Goal: Transaction & Acquisition: Purchase product/service

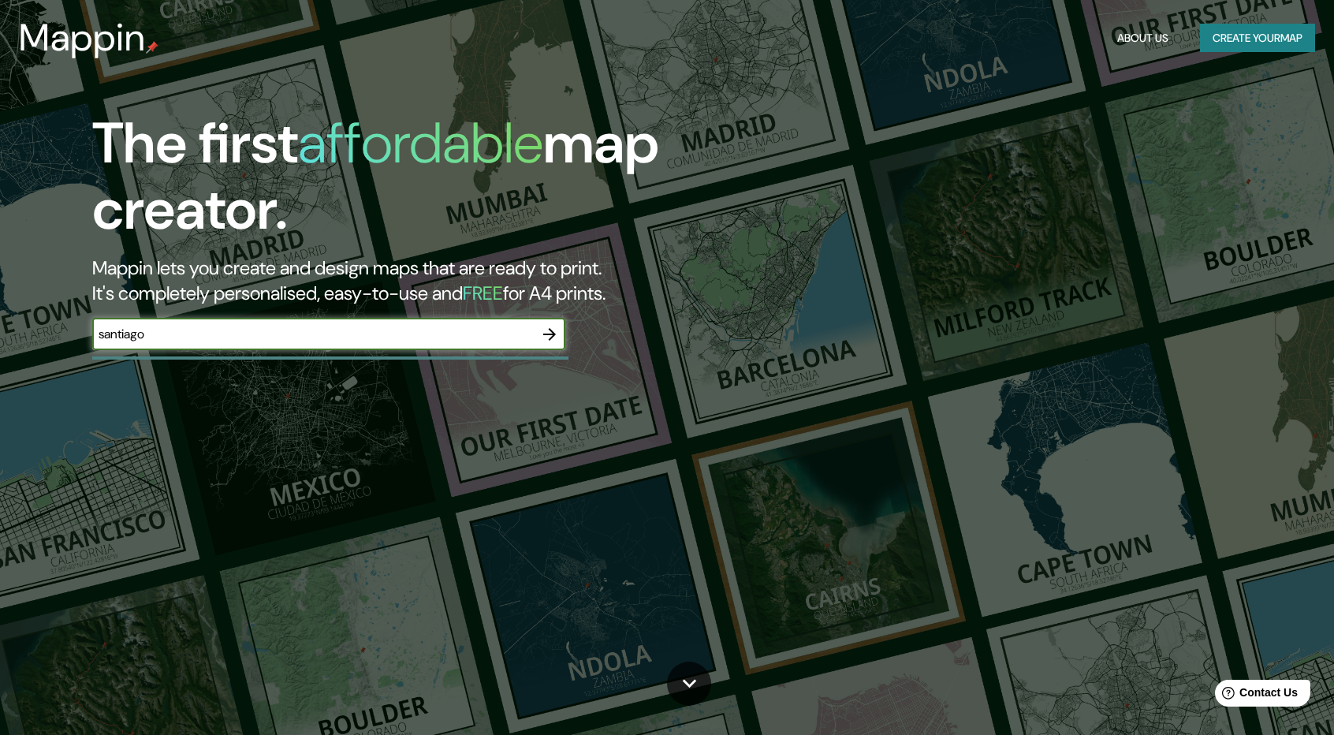
type input "santiago"
click at [546, 332] on icon "button" at bounding box center [549, 334] width 19 height 19
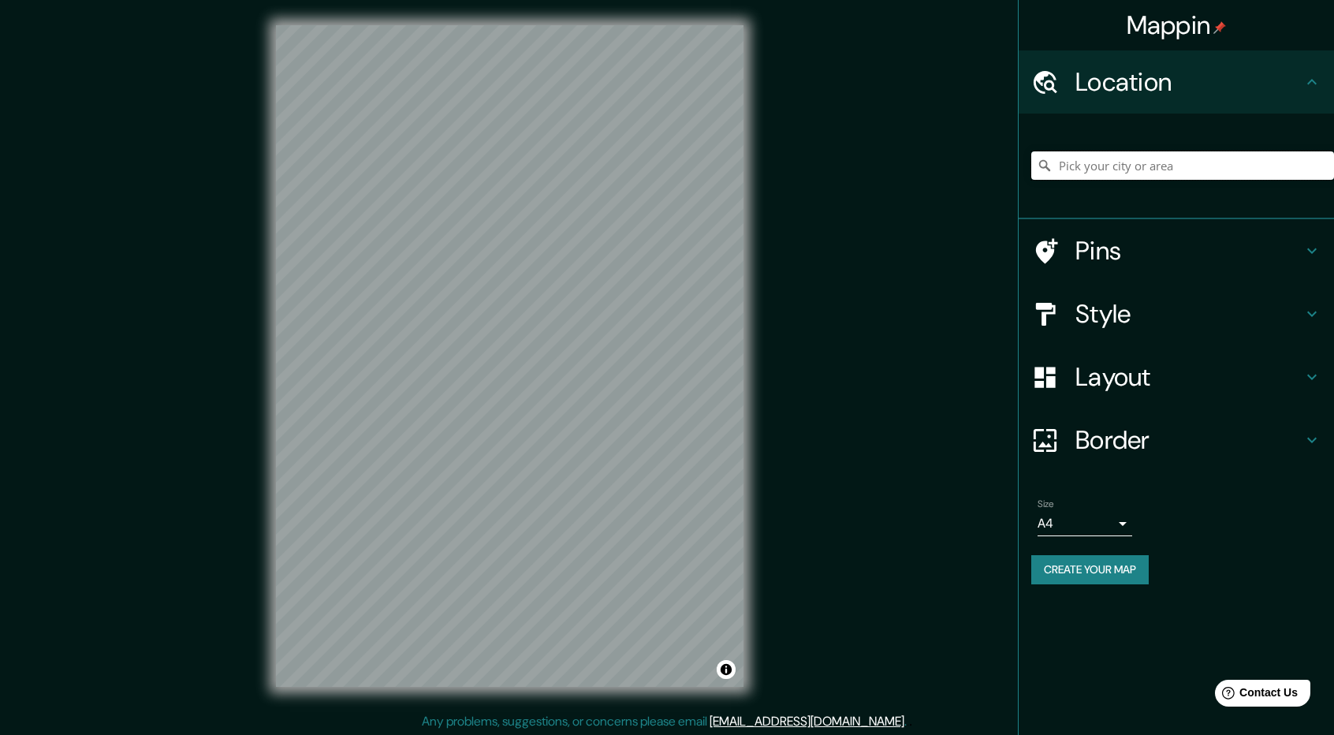
click at [1125, 160] on input "Pick your city or area" at bounding box center [1182, 165] width 303 height 28
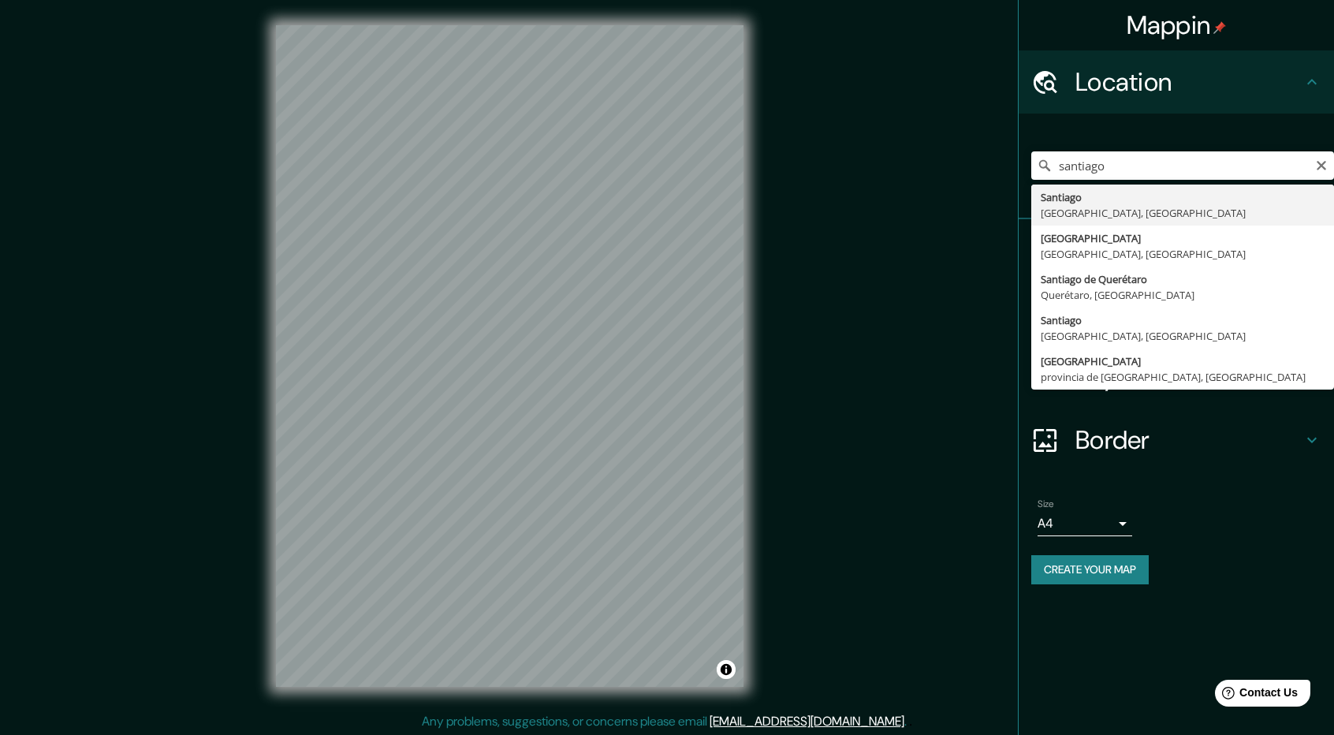
type input "[GEOGRAPHIC_DATA], [GEOGRAPHIC_DATA], [GEOGRAPHIC_DATA]"
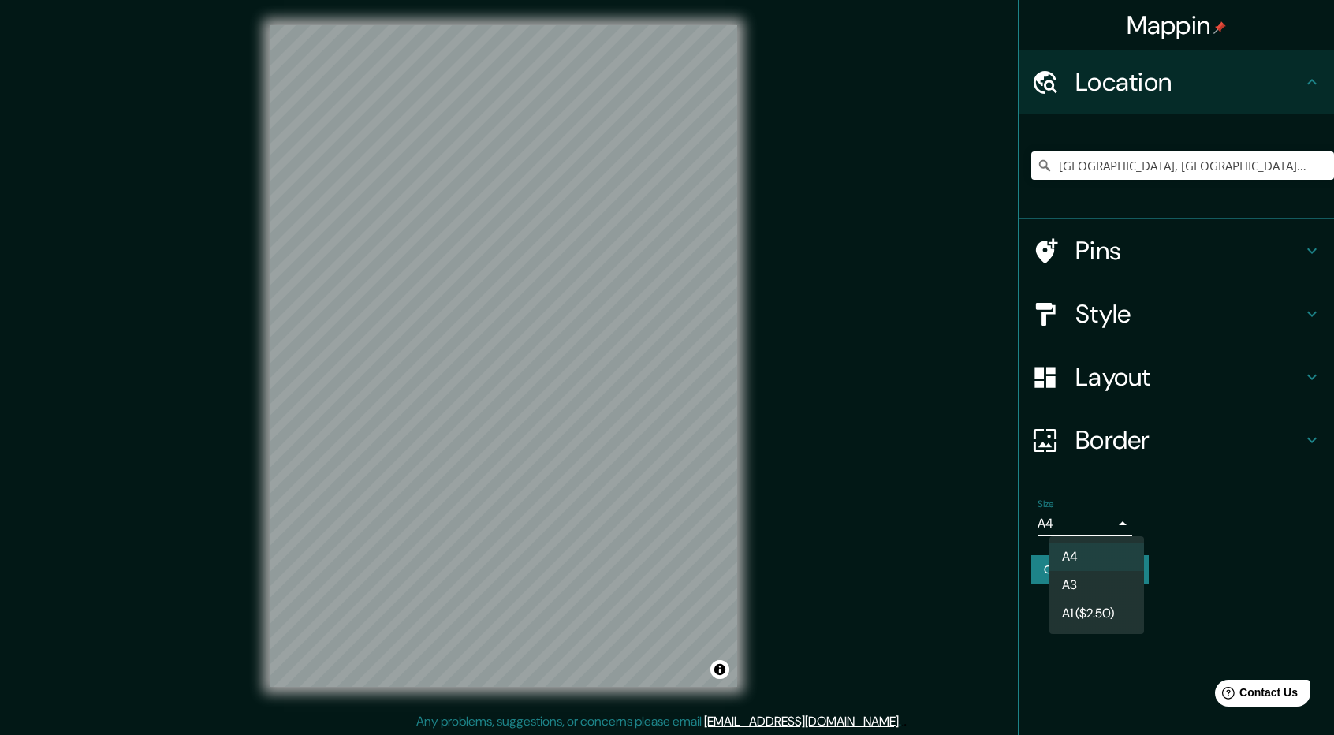
click at [1093, 528] on body "Mappin Location [GEOGRAPHIC_DATA], [GEOGRAPHIC_DATA], [GEOGRAPHIC_DATA] Pins St…" at bounding box center [667, 367] width 1334 height 735
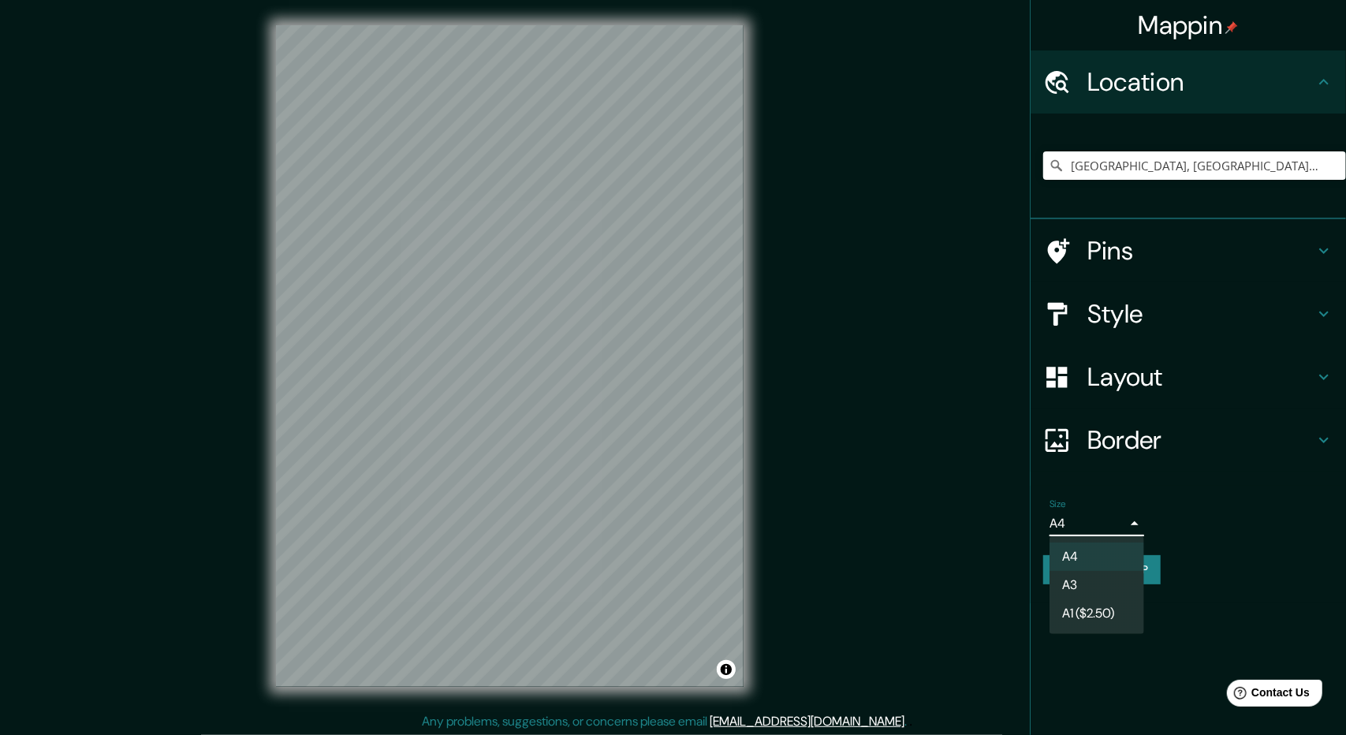
click at [1096, 524] on div at bounding box center [673, 367] width 1346 height 735
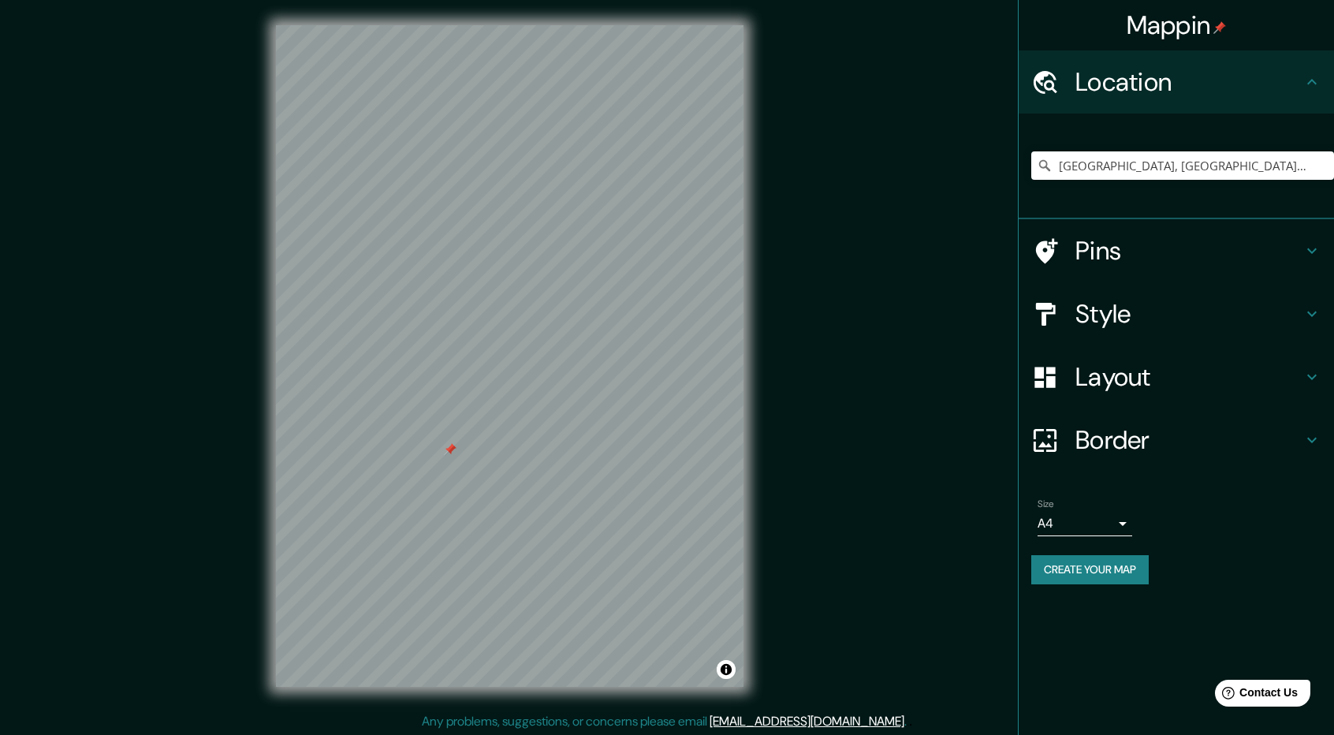
click at [890, 354] on div "Mappin Location [GEOGRAPHIC_DATA], [GEOGRAPHIC_DATA], [GEOGRAPHIC_DATA] Pins St…" at bounding box center [667, 368] width 1334 height 737
click at [453, 452] on div at bounding box center [450, 449] width 13 height 13
click at [1177, 322] on h4 "Style" at bounding box center [1189, 314] width 227 height 32
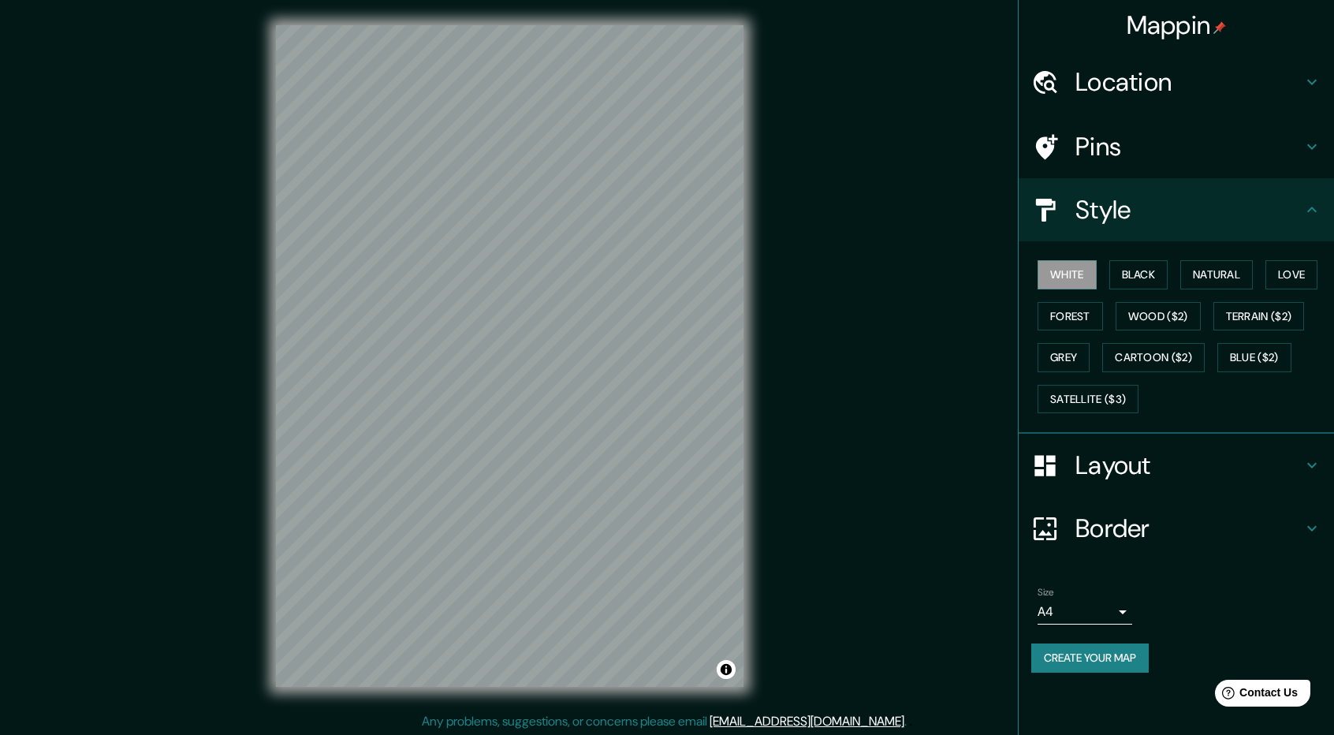
click at [1207, 226] on div "Style" at bounding box center [1176, 209] width 315 height 63
click at [1147, 272] on button "Black" at bounding box center [1139, 274] width 59 height 29
click at [1072, 280] on button "White" at bounding box center [1067, 274] width 59 height 29
click at [1220, 274] on button "Natural" at bounding box center [1217, 274] width 73 height 29
click at [1292, 276] on button "Love" at bounding box center [1292, 274] width 52 height 29
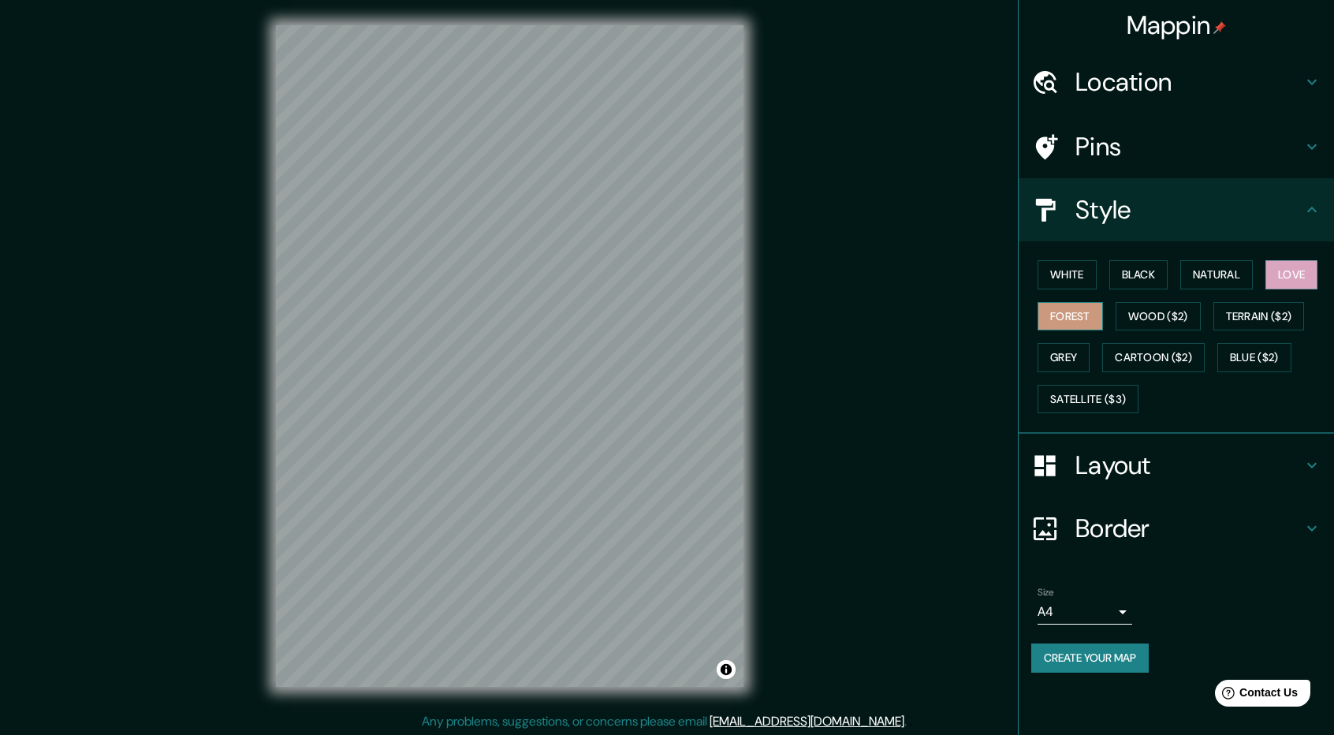
click at [1091, 313] on button "Forest" at bounding box center [1070, 316] width 65 height 29
click at [1161, 313] on button "Wood ($2)" at bounding box center [1158, 316] width 85 height 29
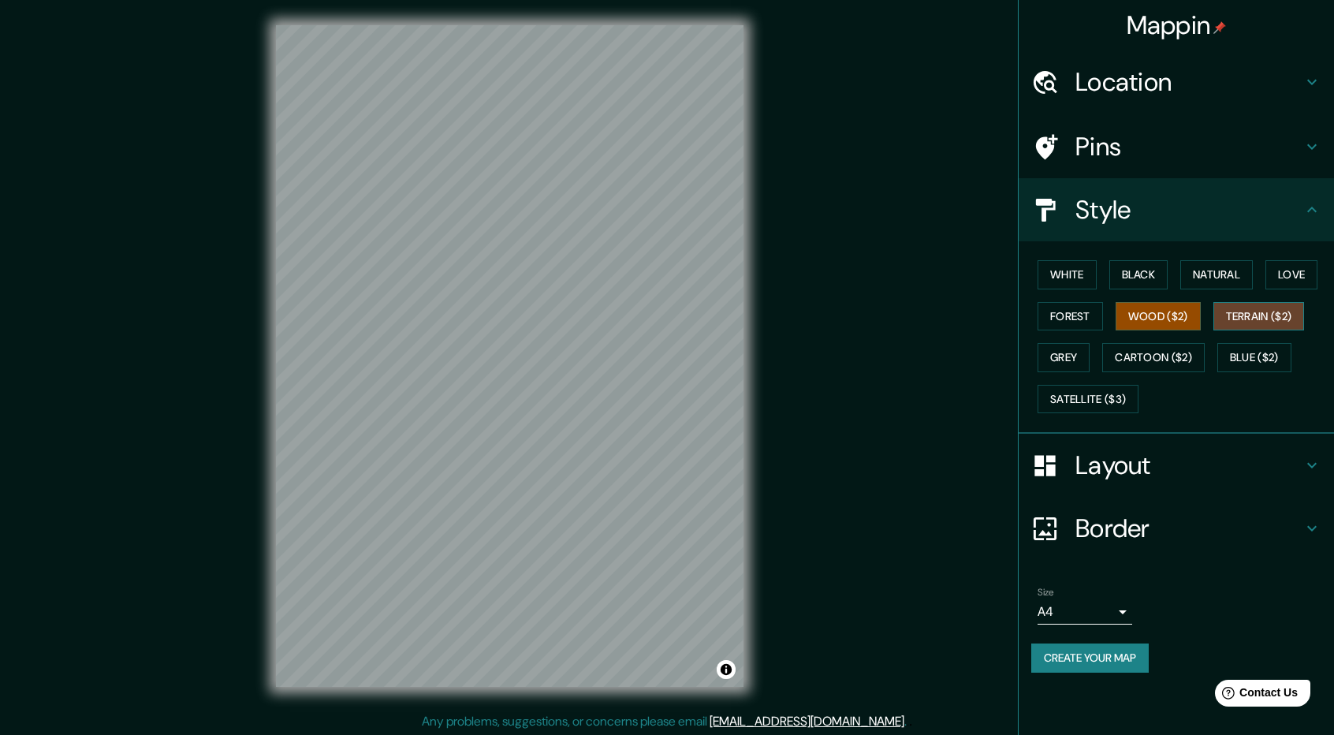
click at [1252, 315] on button "Terrain ($2)" at bounding box center [1259, 316] width 91 height 29
click at [1079, 357] on button "Grey" at bounding box center [1064, 357] width 52 height 29
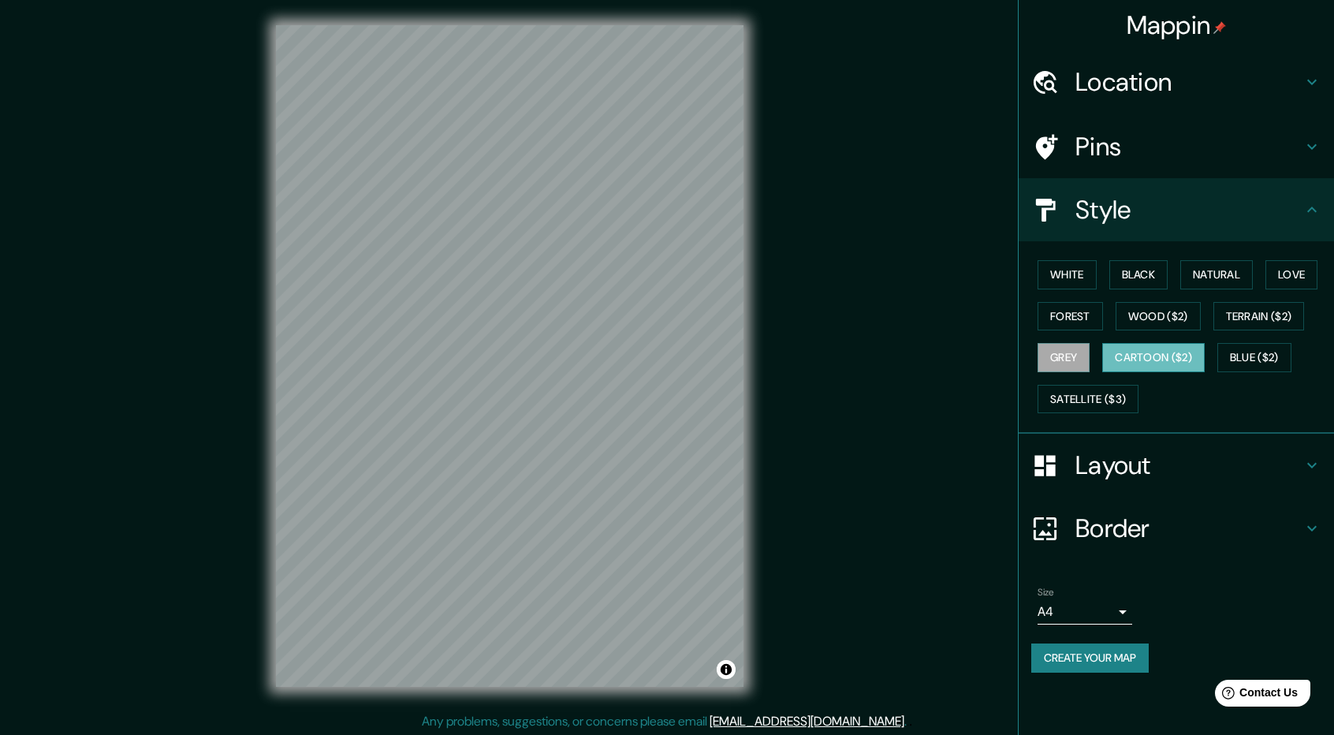
click at [1132, 358] on button "Cartoon ($2)" at bounding box center [1153, 357] width 103 height 29
click at [1246, 358] on button "Blue ($2)" at bounding box center [1255, 357] width 74 height 29
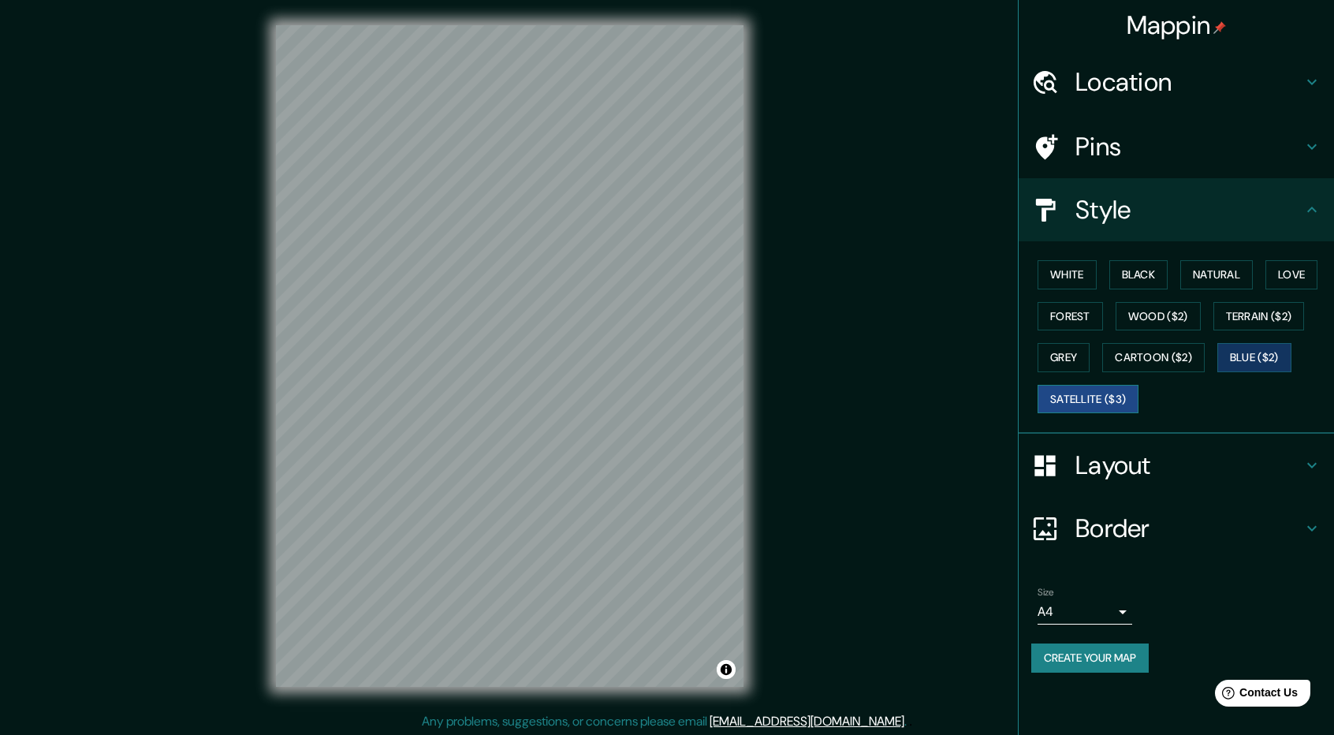
click at [1131, 403] on button "Satellite ($3)" at bounding box center [1088, 399] width 101 height 29
click at [1113, 278] on button "Black" at bounding box center [1139, 274] width 59 height 29
click at [1083, 278] on button "White" at bounding box center [1067, 274] width 59 height 29
click at [1263, 206] on h4 "Style" at bounding box center [1189, 210] width 227 height 32
click at [1311, 212] on icon at bounding box center [1312, 209] width 19 height 19
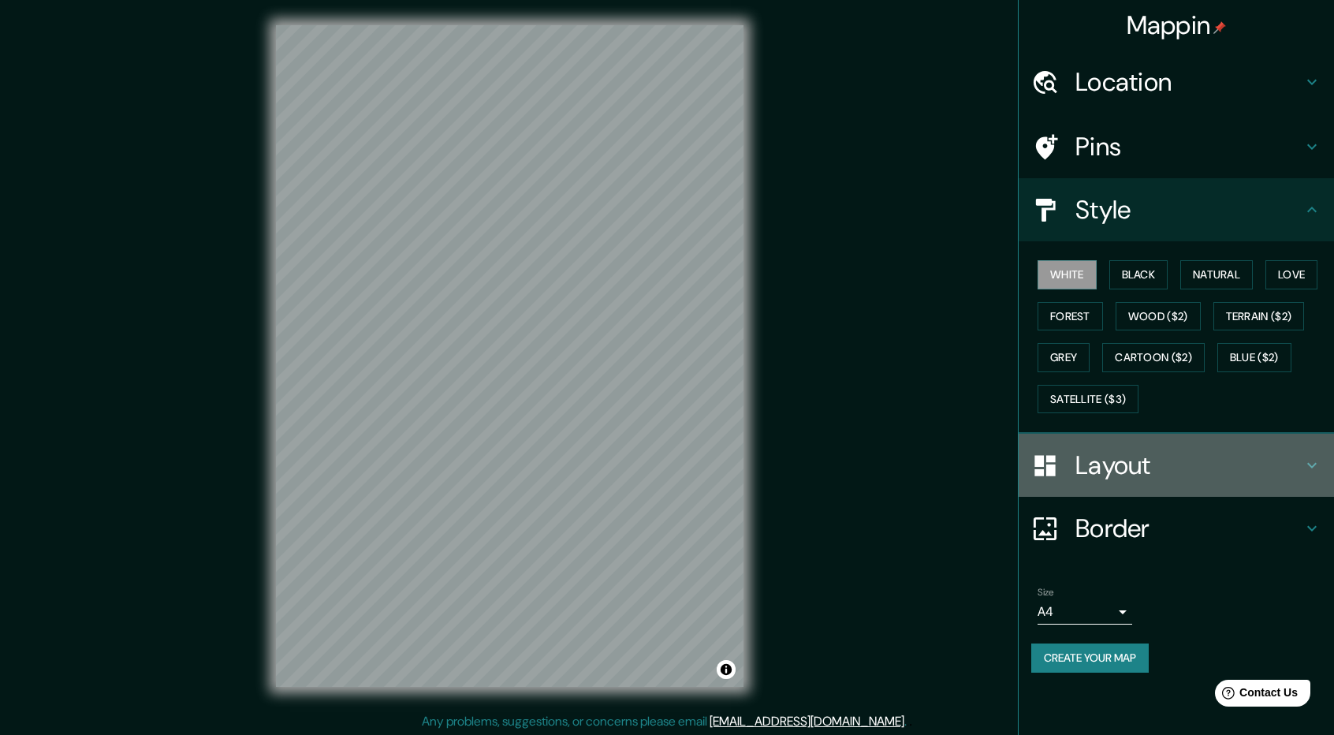
click at [1302, 460] on h4 "Layout" at bounding box center [1189, 465] width 227 height 32
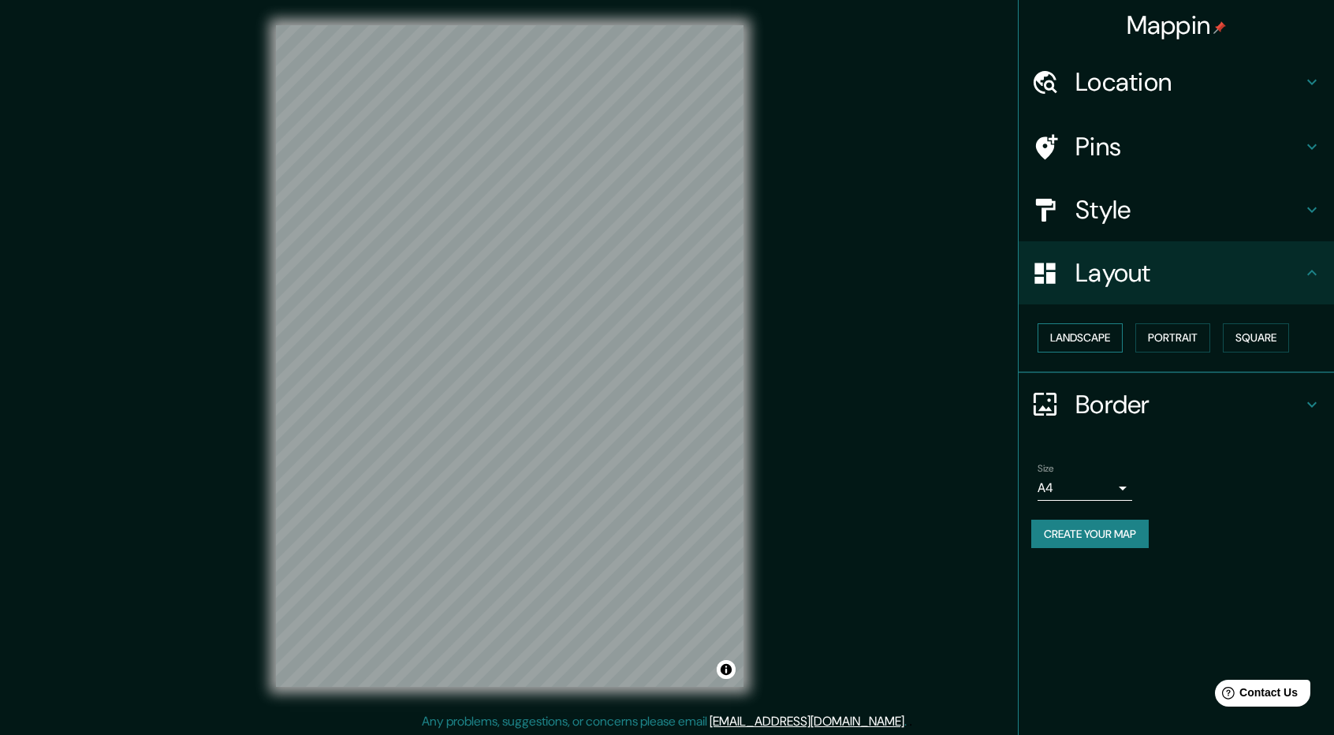
click at [1105, 332] on button "Landscape" at bounding box center [1080, 337] width 85 height 29
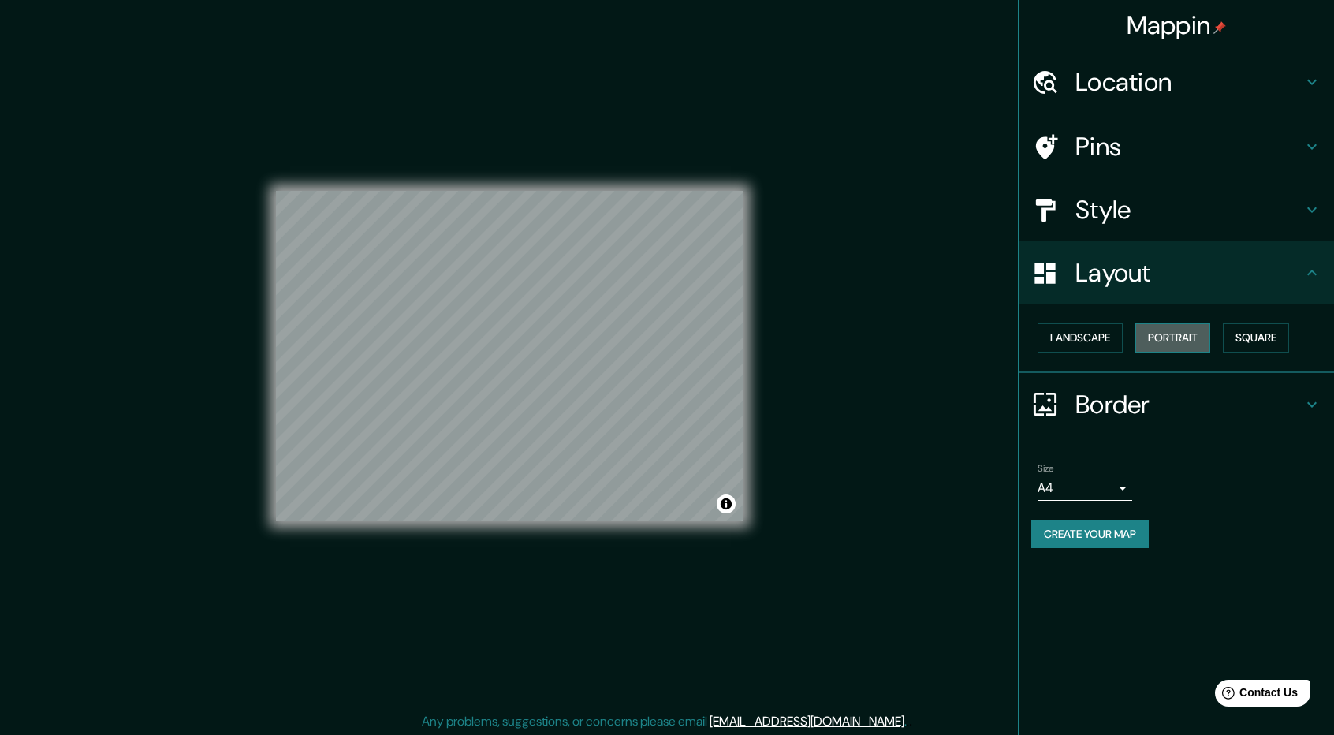
click at [1167, 341] on button "Portrait" at bounding box center [1173, 337] width 75 height 29
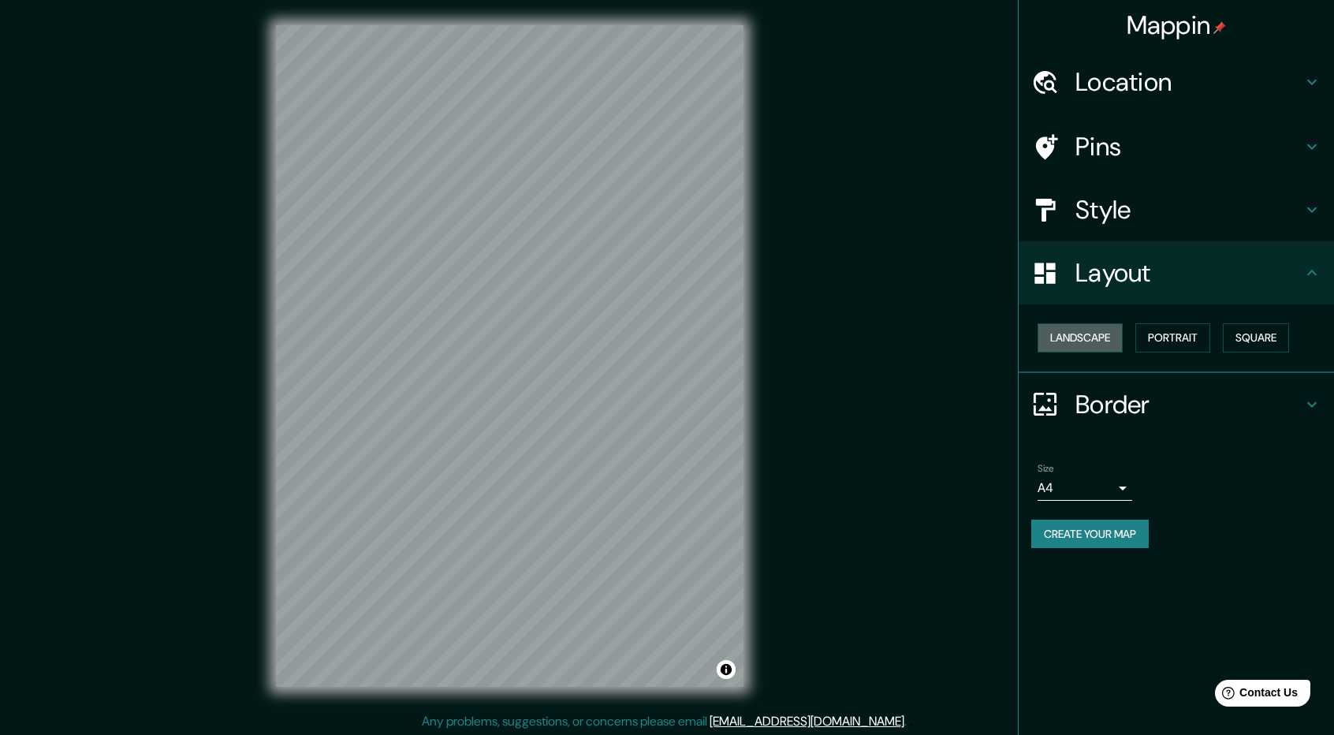
drag, startPoint x: 1110, startPoint y: 336, endPoint x: 1216, endPoint y: 341, distance: 105.8
click at [1111, 336] on button "Landscape" at bounding box center [1080, 337] width 85 height 29
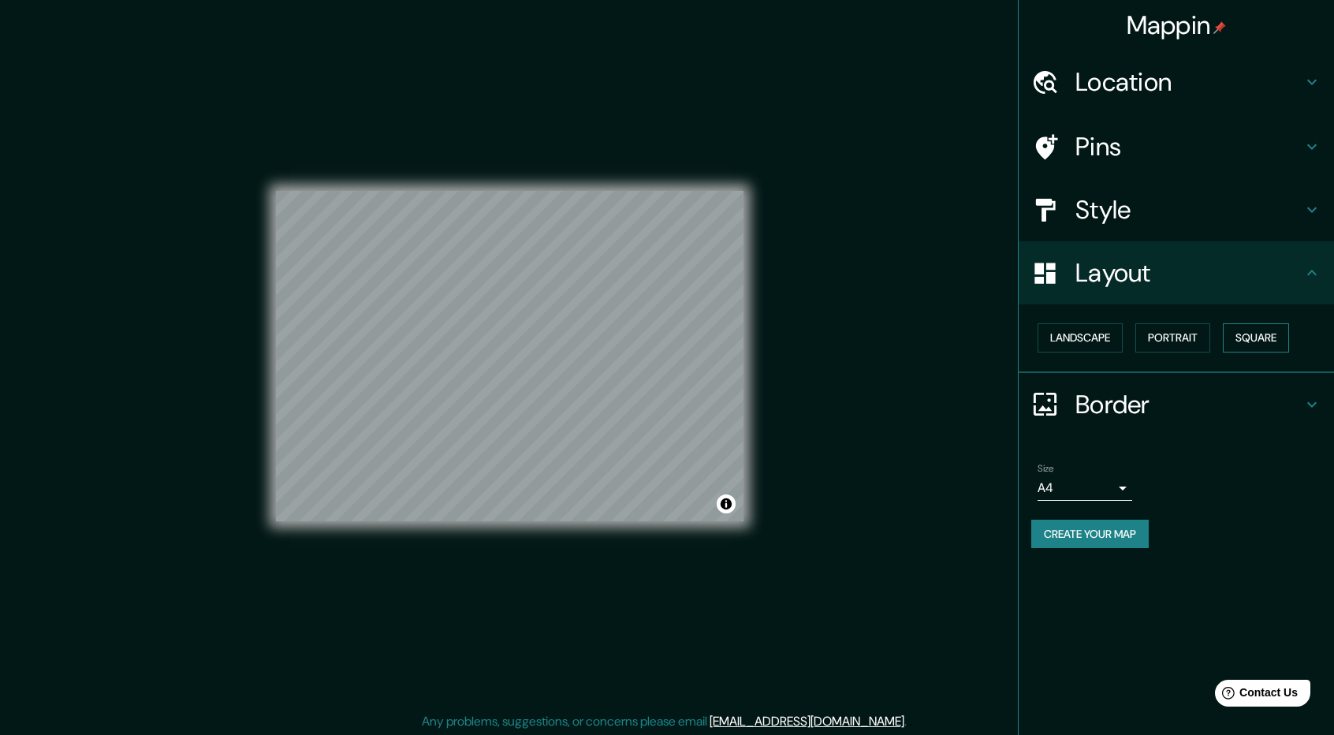
click at [1240, 343] on button "Square" at bounding box center [1256, 337] width 66 height 29
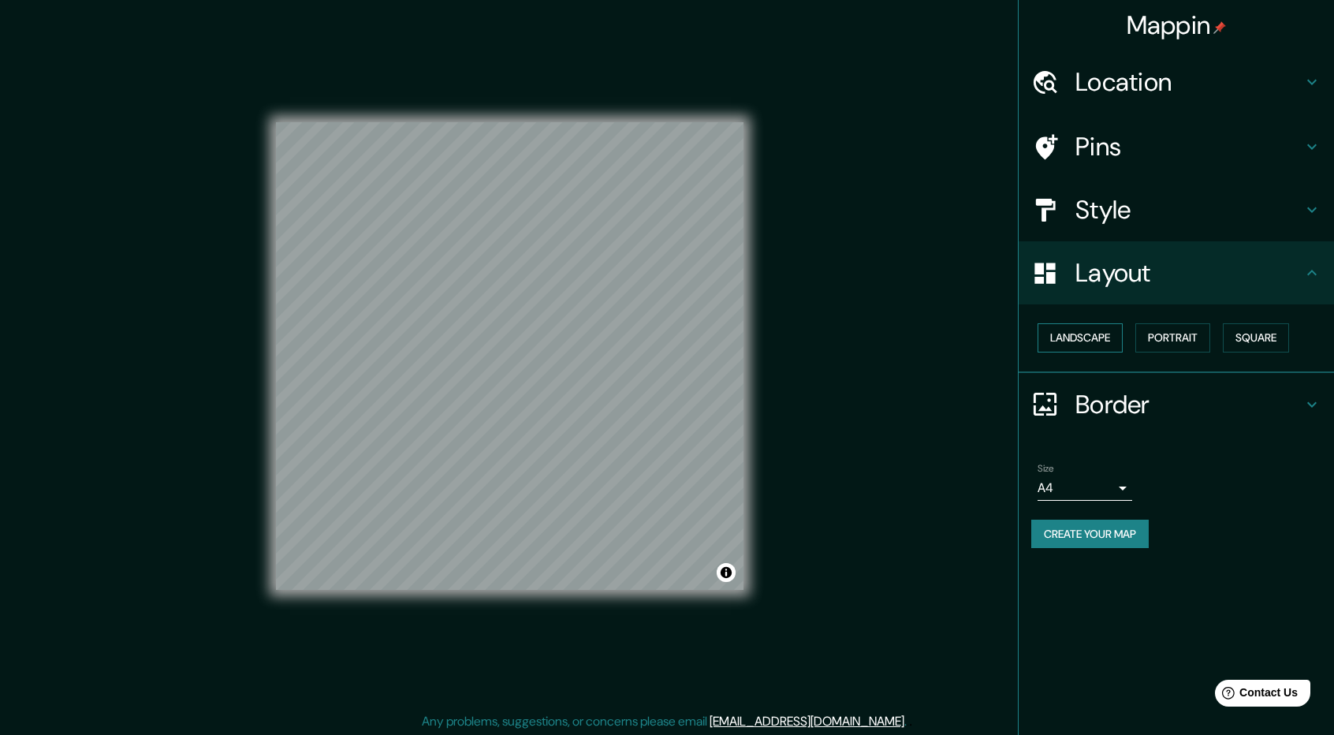
click at [1120, 334] on button "Landscape" at bounding box center [1080, 337] width 85 height 29
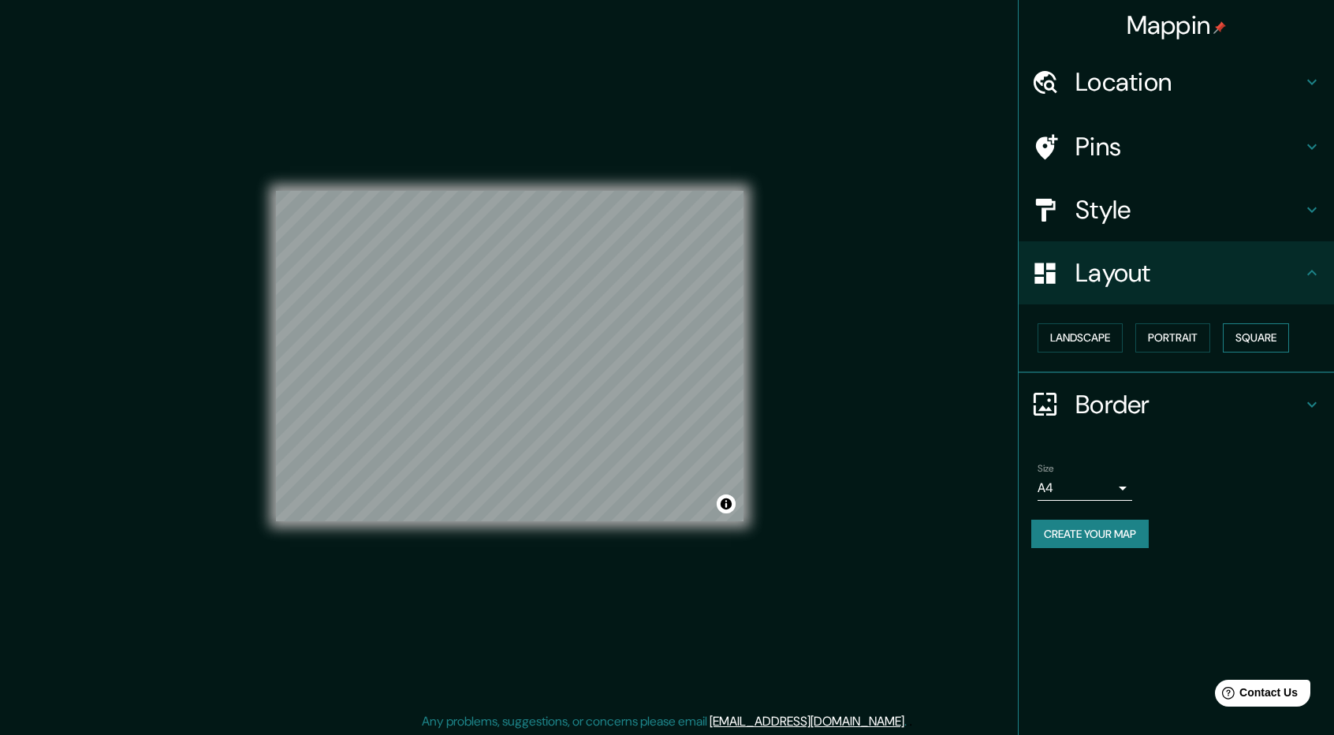
click at [1240, 340] on button "Square" at bounding box center [1256, 337] width 66 height 29
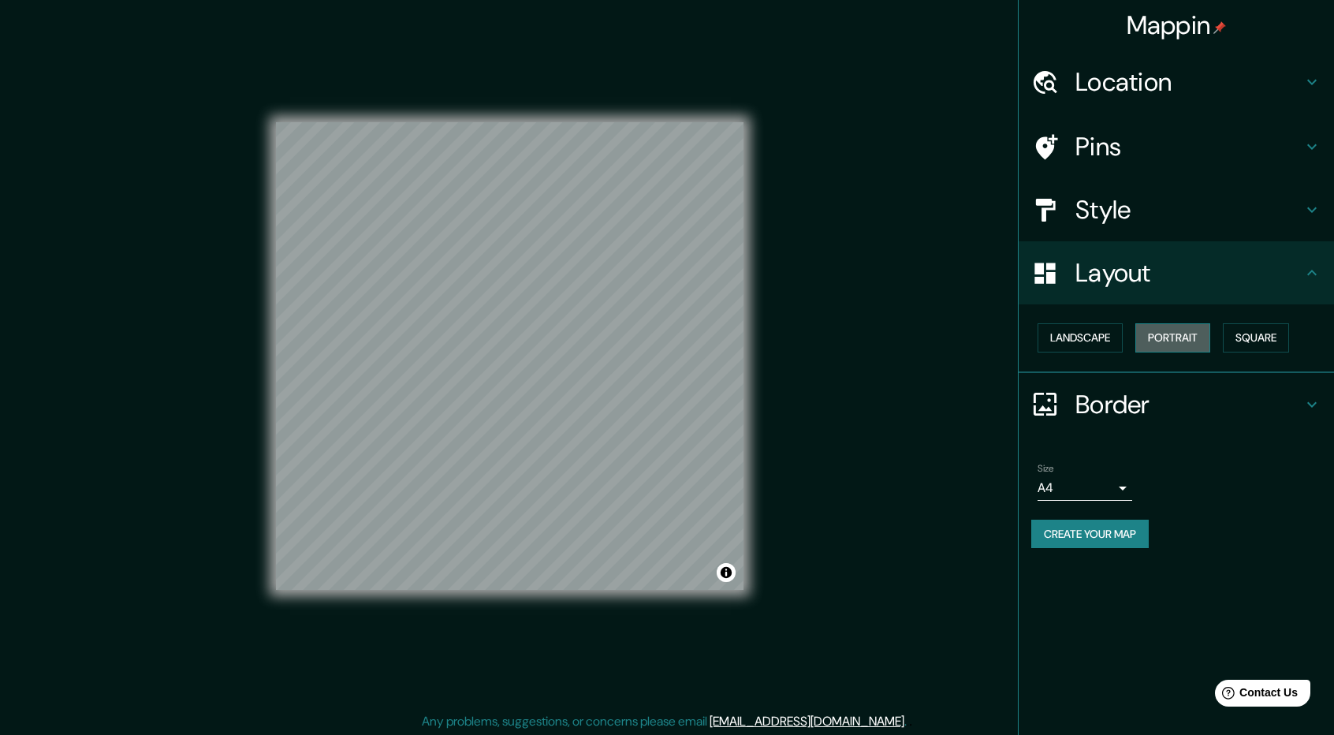
click at [1186, 340] on button "Portrait" at bounding box center [1173, 337] width 75 height 29
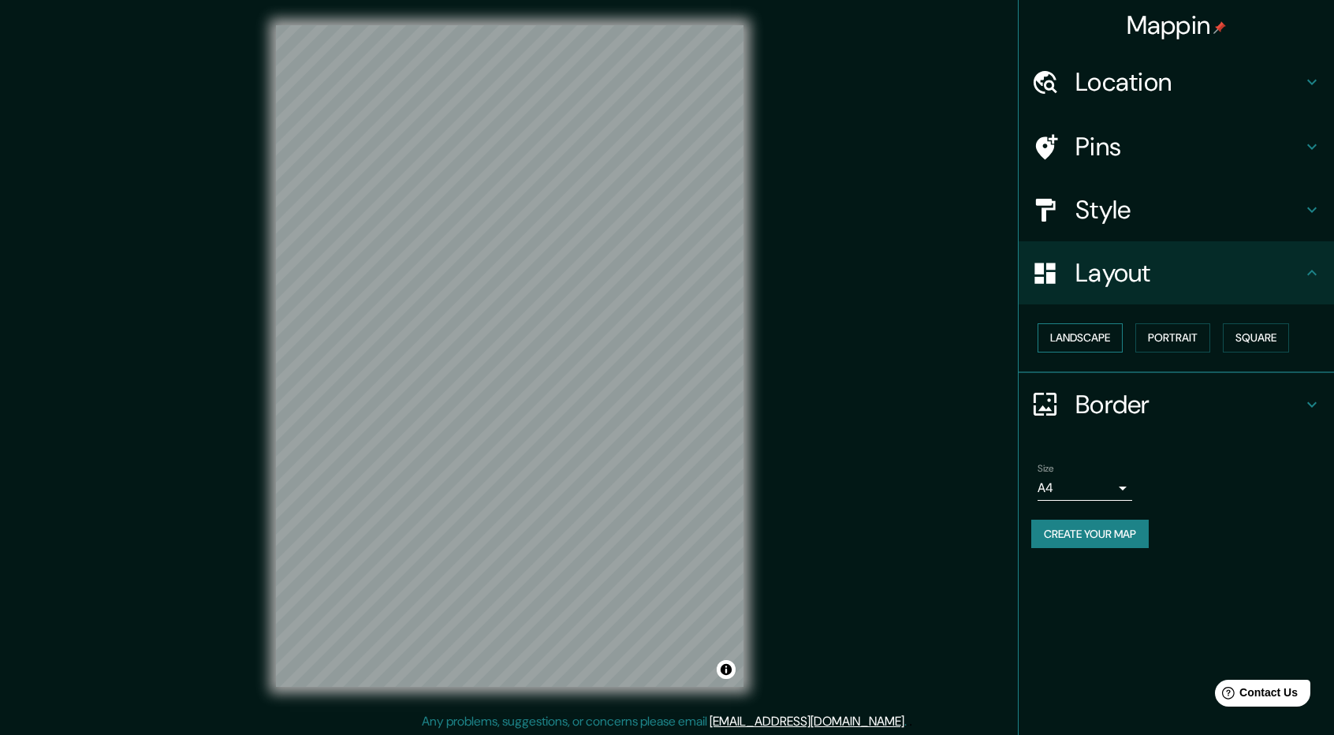
click at [1055, 342] on button "Landscape" at bounding box center [1080, 337] width 85 height 29
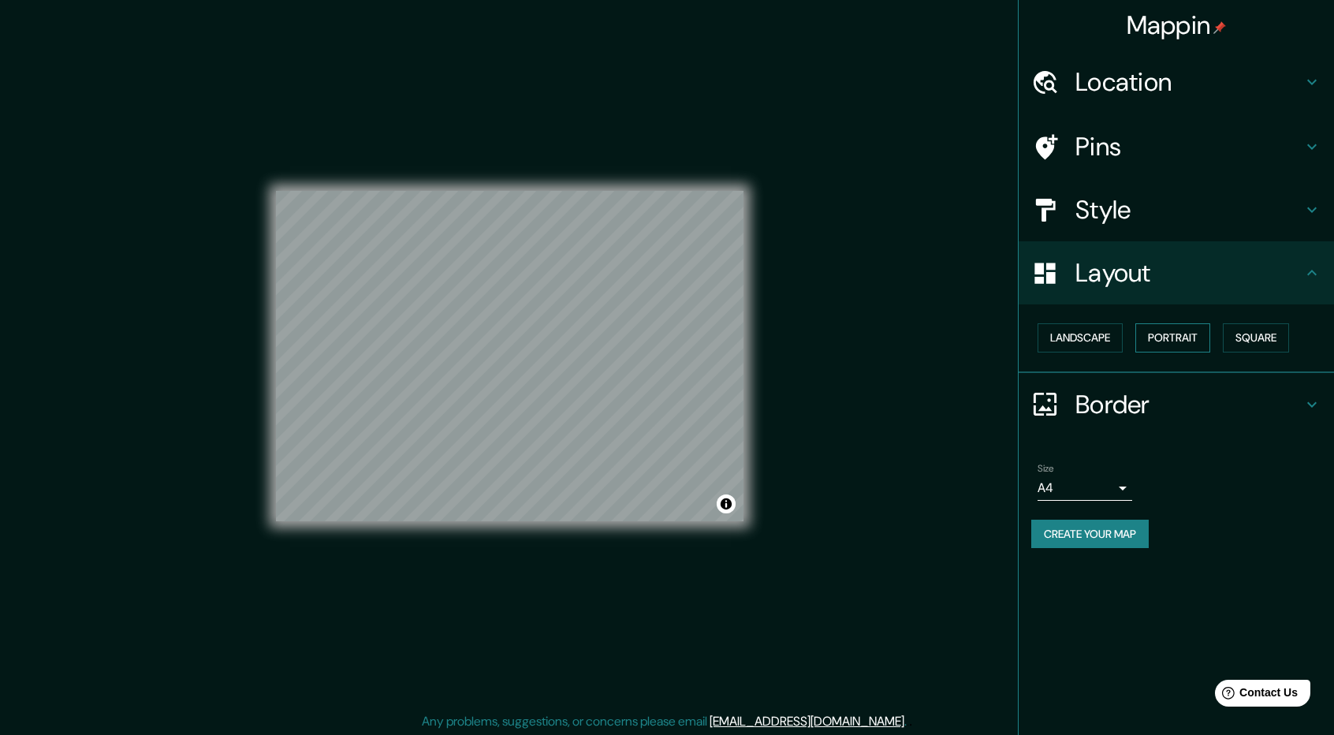
click at [1173, 343] on button "Portrait" at bounding box center [1173, 337] width 75 height 29
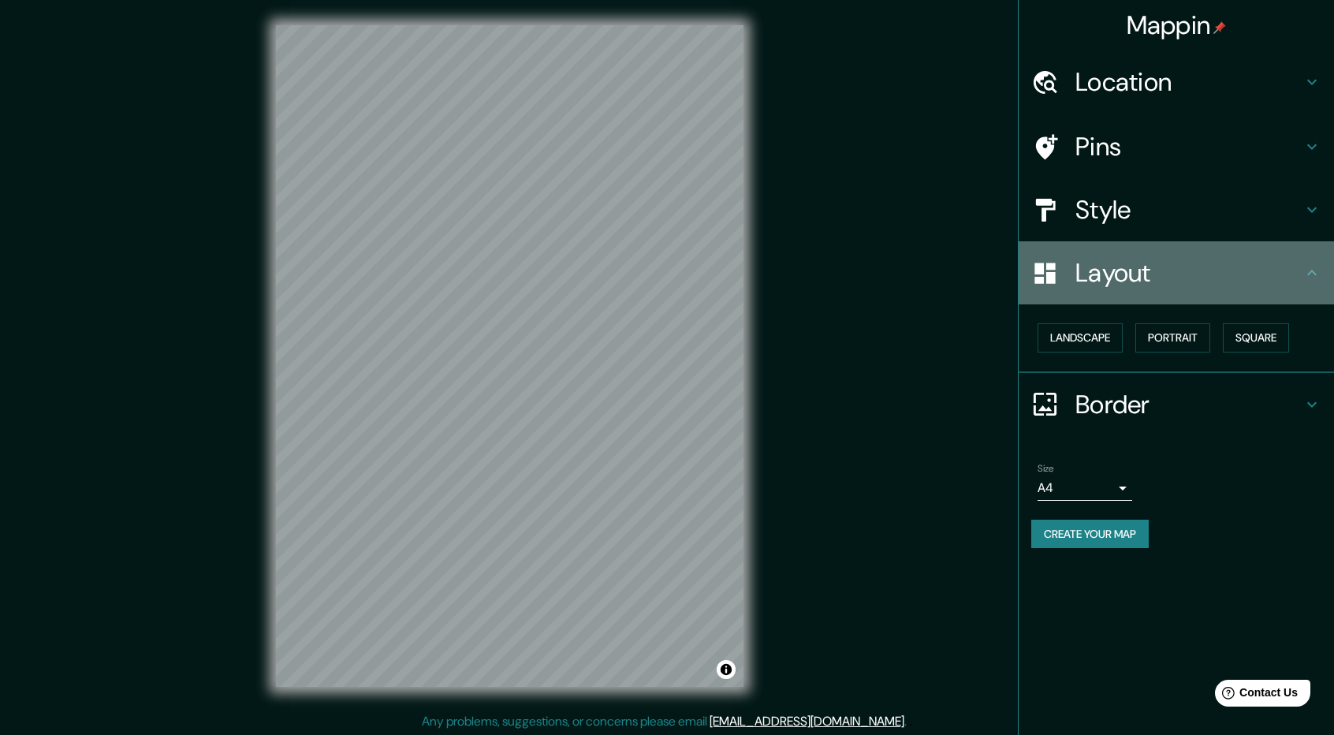
click at [1281, 288] on h4 "Layout" at bounding box center [1189, 273] width 227 height 32
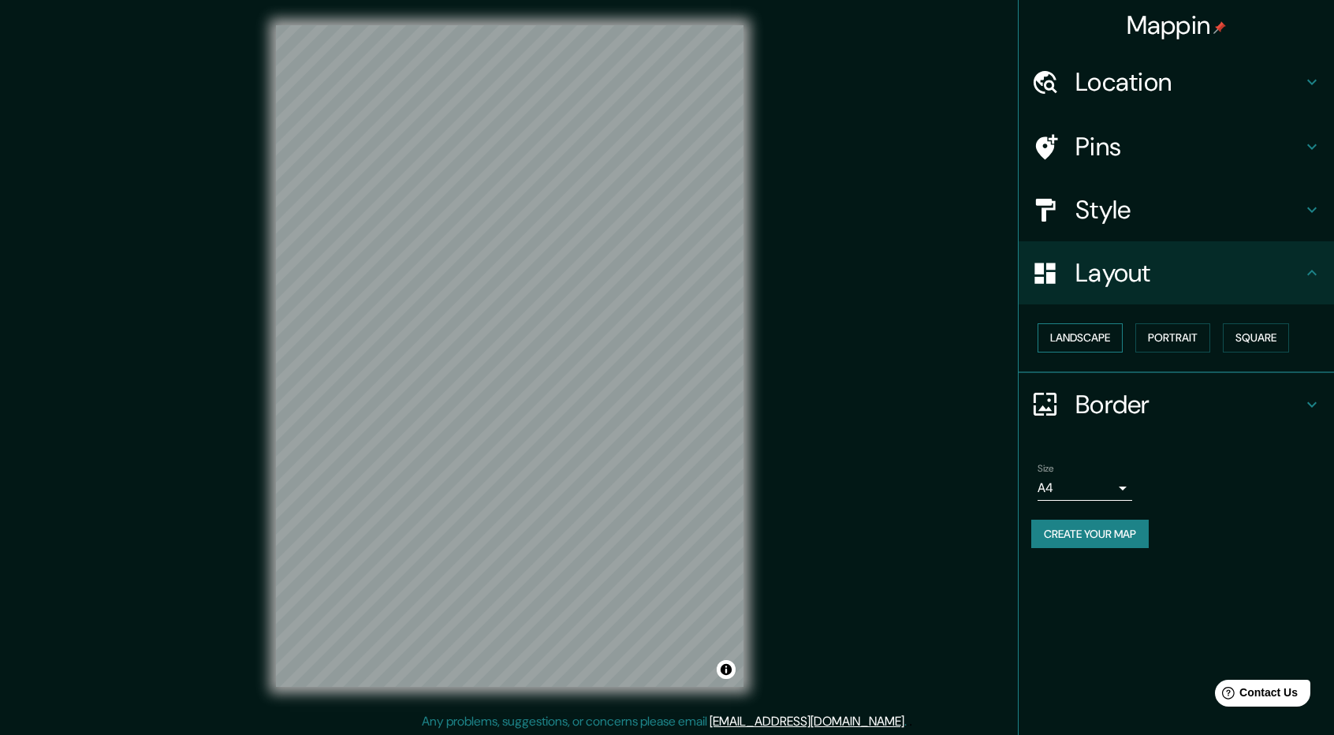
click at [1112, 345] on button "Landscape" at bounding box center [1080, 337] width 85 height 29
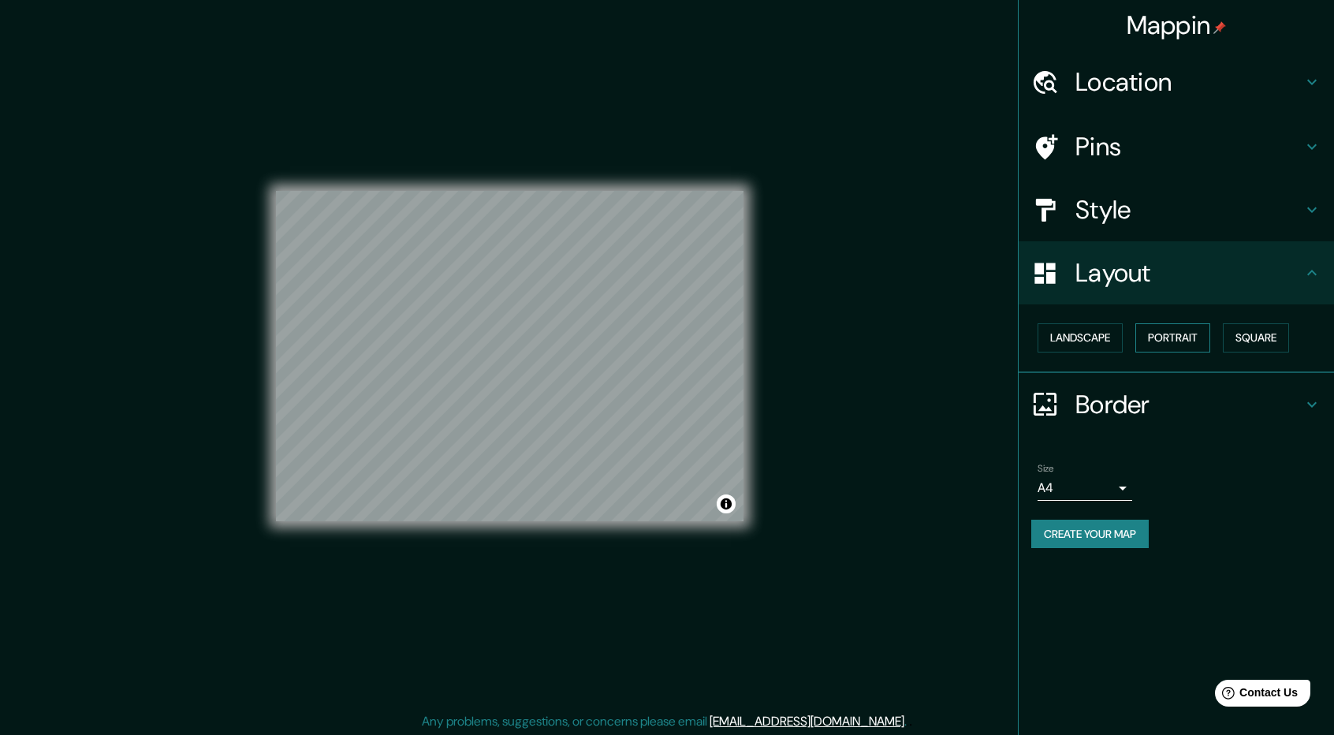
click at [1169, 346] on button "Portrait" at bounding box center [1173, 337] width 75 height 29
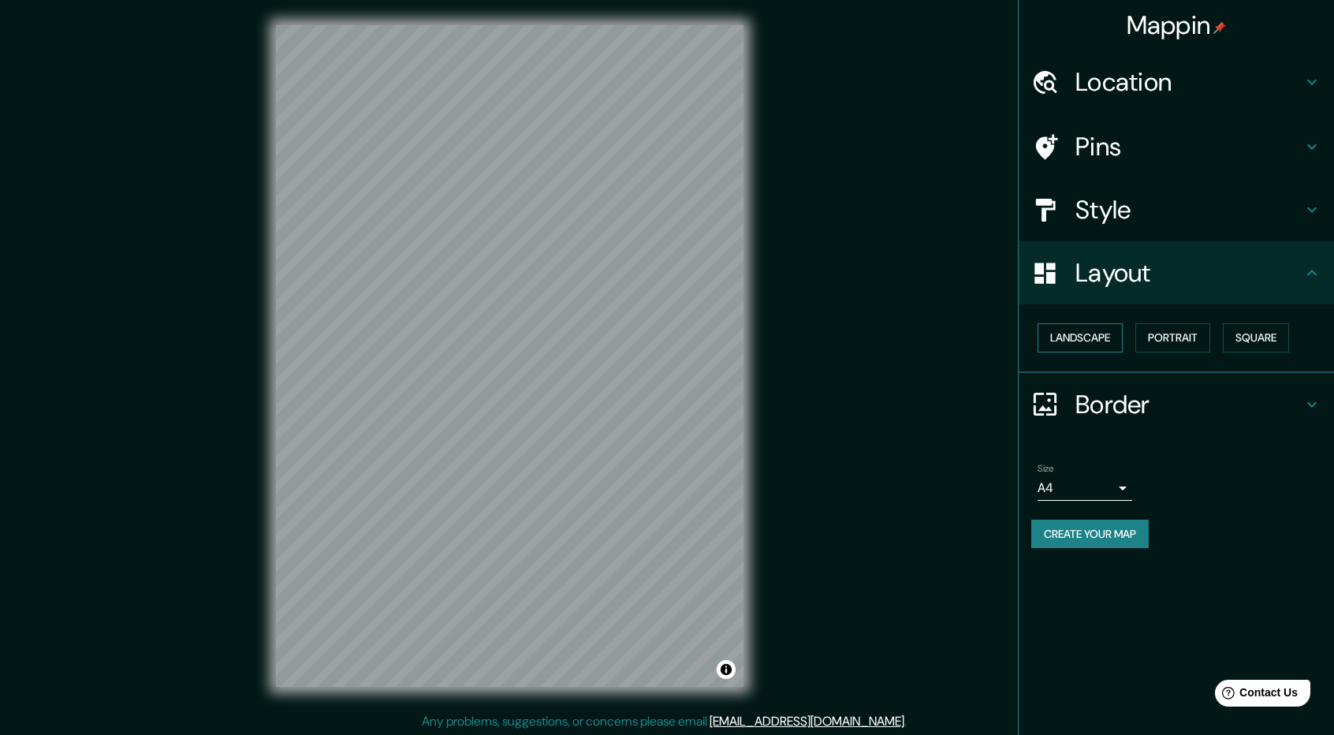
click at [1093, 339] on button "Landscape" at bounding box center [1080, 337] width 85 height 29
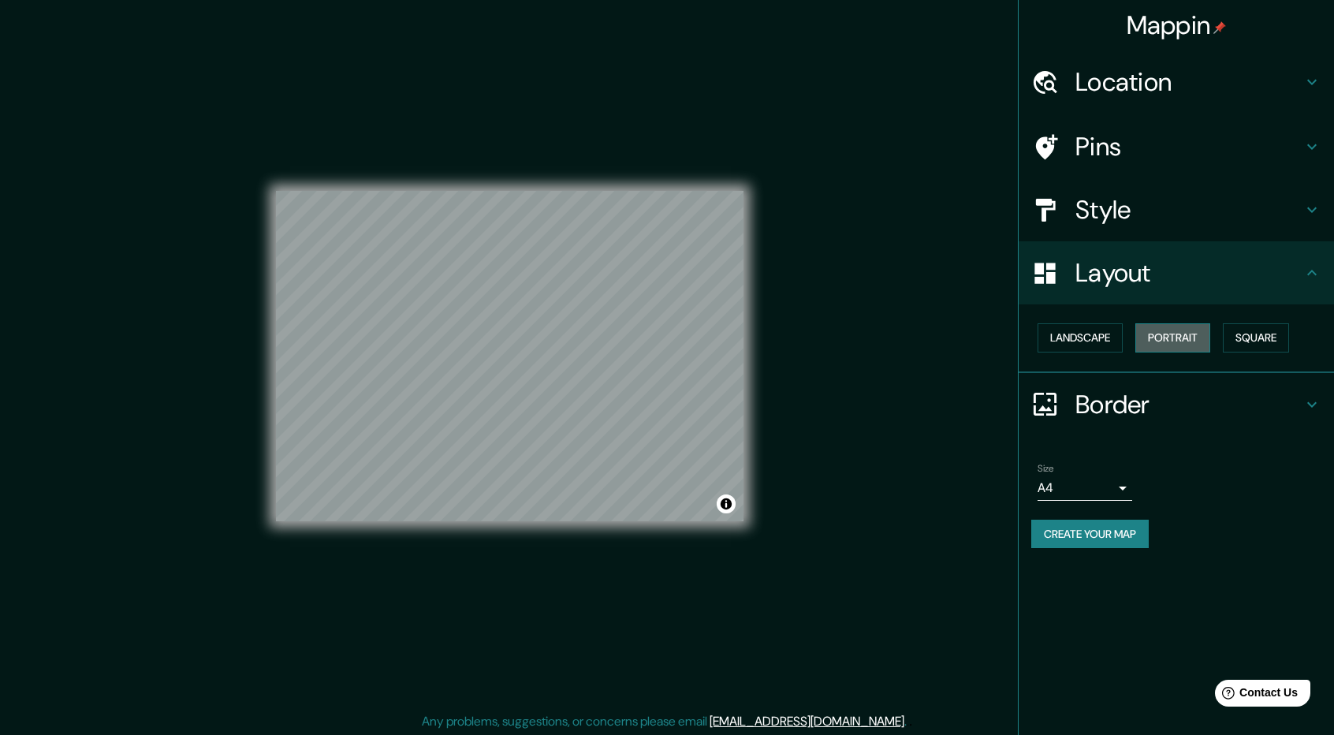
click at [1158, 341] on button "Portrait" at bounding box center [1173, 337] width 75 height 29
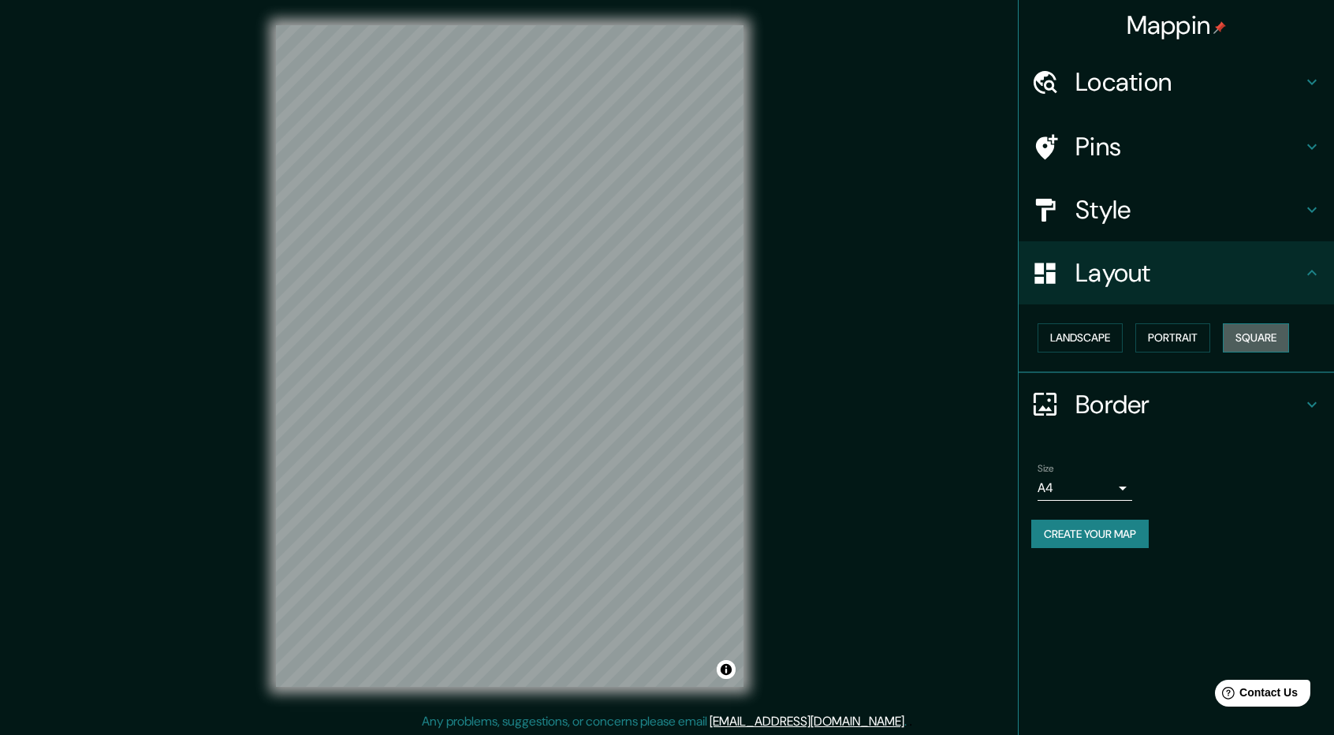
click at [1262, 340] on button "Square" at bounding box center [1256, 337] width 66 height 29
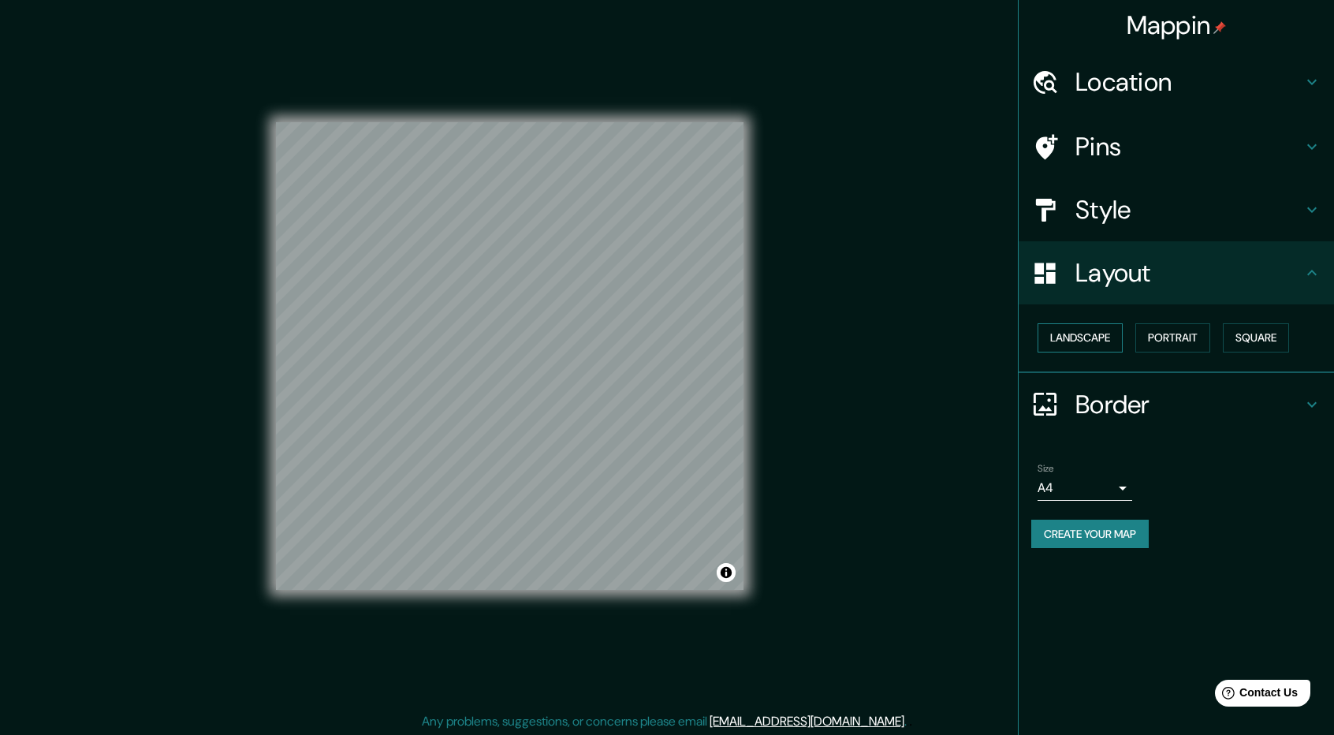
click at [1111, 334] on button "Landscape" at bounding box center [1080, 337] width 85 height 29
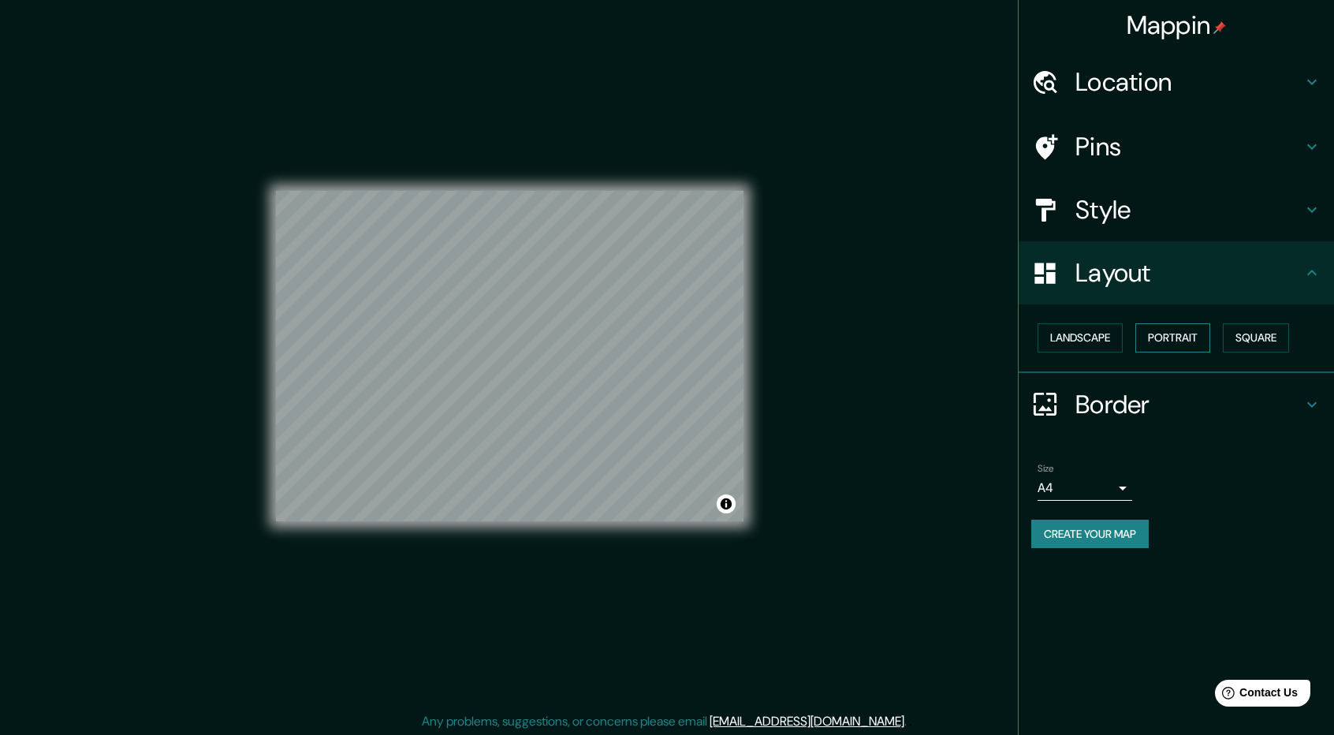
click at [1166, 340] on button "Portrait" at bounding box center [1173, 337] width 75 height 29
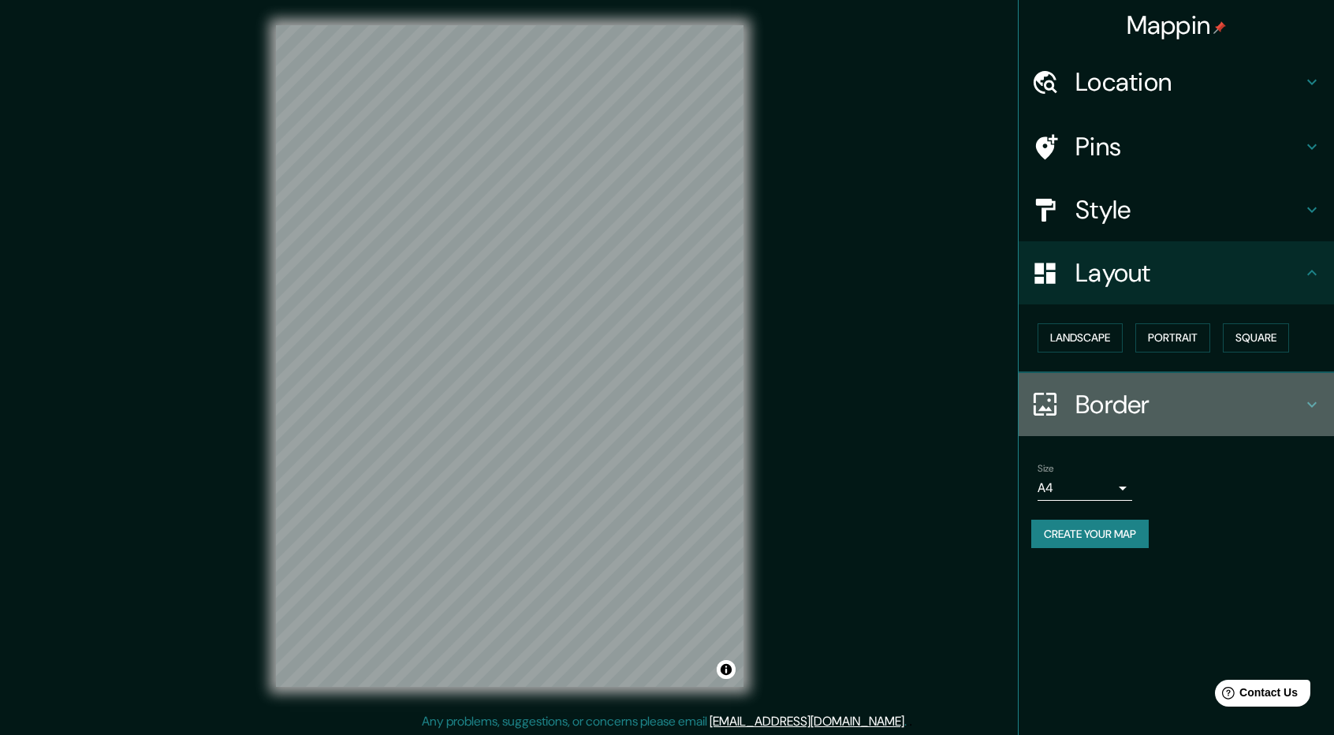
click at [1259, 401] on h4 "Border" at bounding box center [1189, 405] width 227 height 32
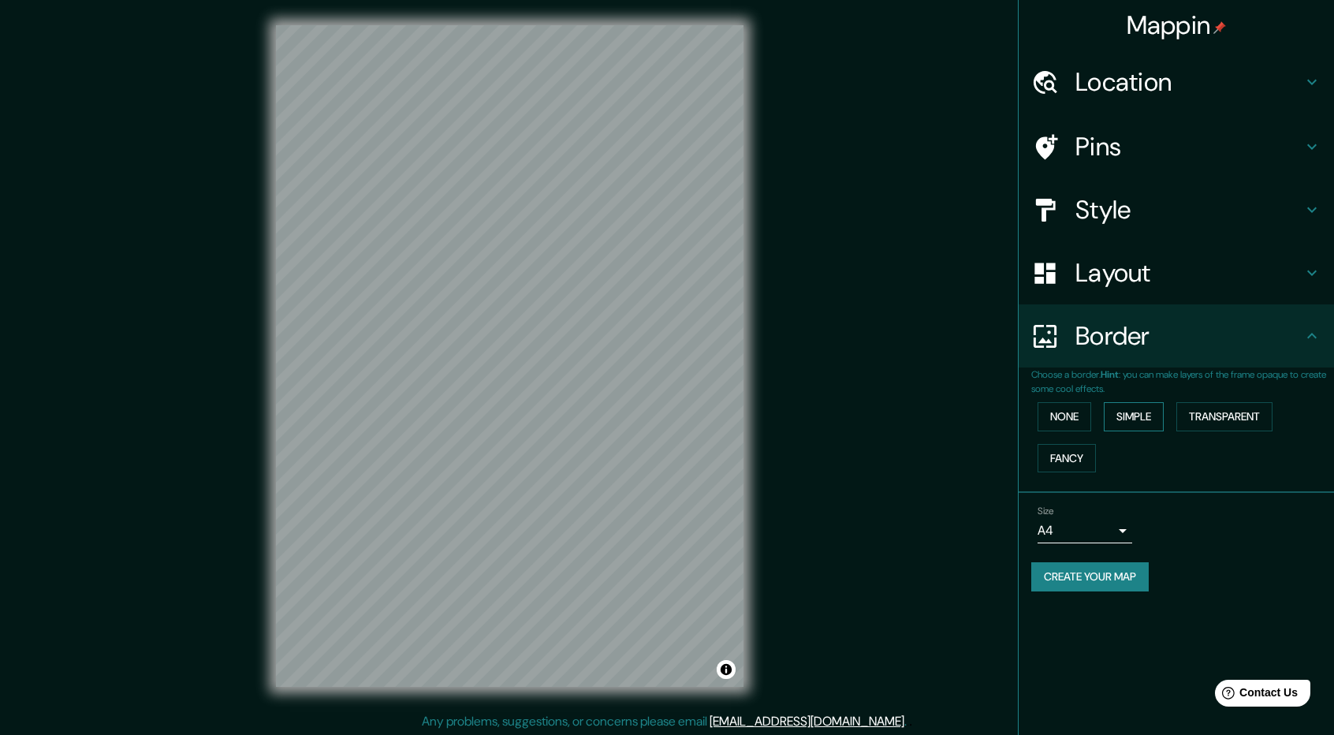
click at [1120, 420] on button "Simple" at bounding box center [1134, 416] width 60 height 29
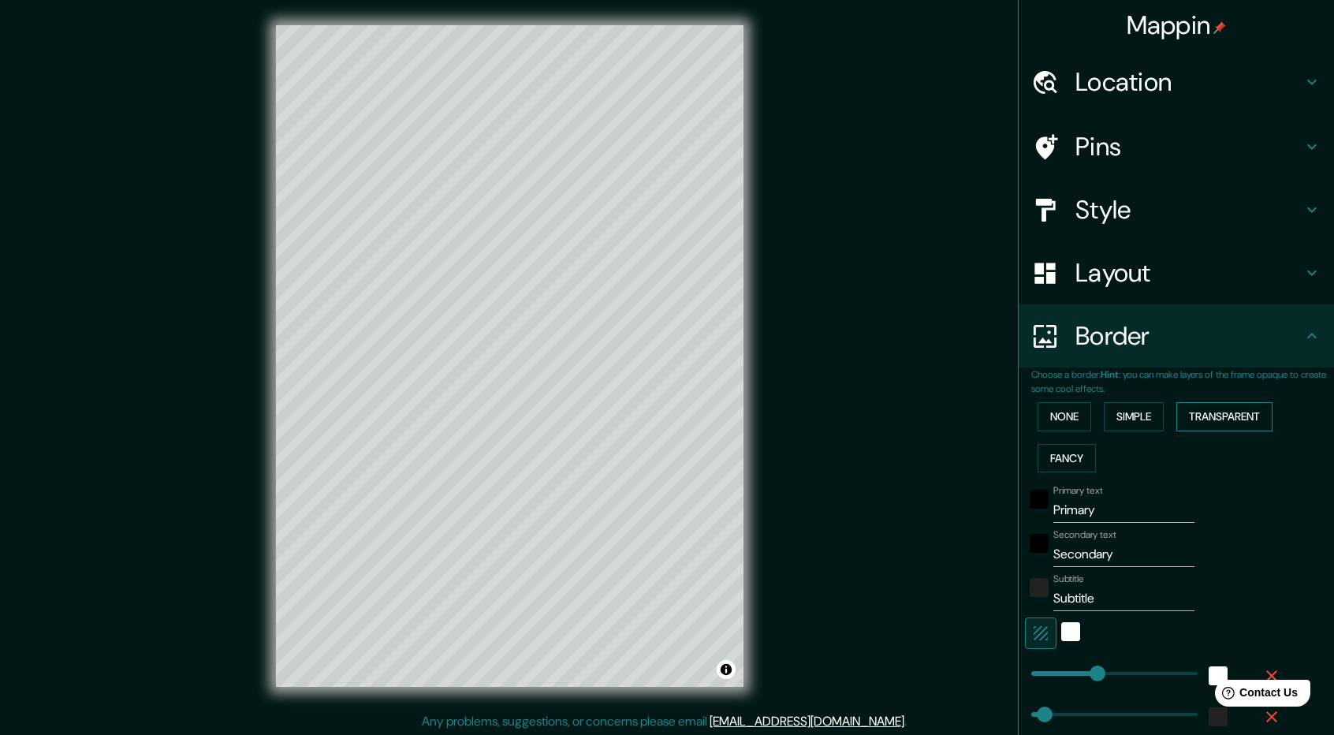
click at [1180, 421] on button "Transparent" at bounding box center [1225, 416] width 96 height 29
click at [1060, 450] on button "Fancy" at bounding box center [1067, 458] width 58 height 29
drag, startPoint x: 1072, startPoint y: 423, endPoint x: 1072, endPoint y: 431, distance: 7.9
click at [1070, 430] on button "None" at bounding box center [1065, 416] width 54 height 29
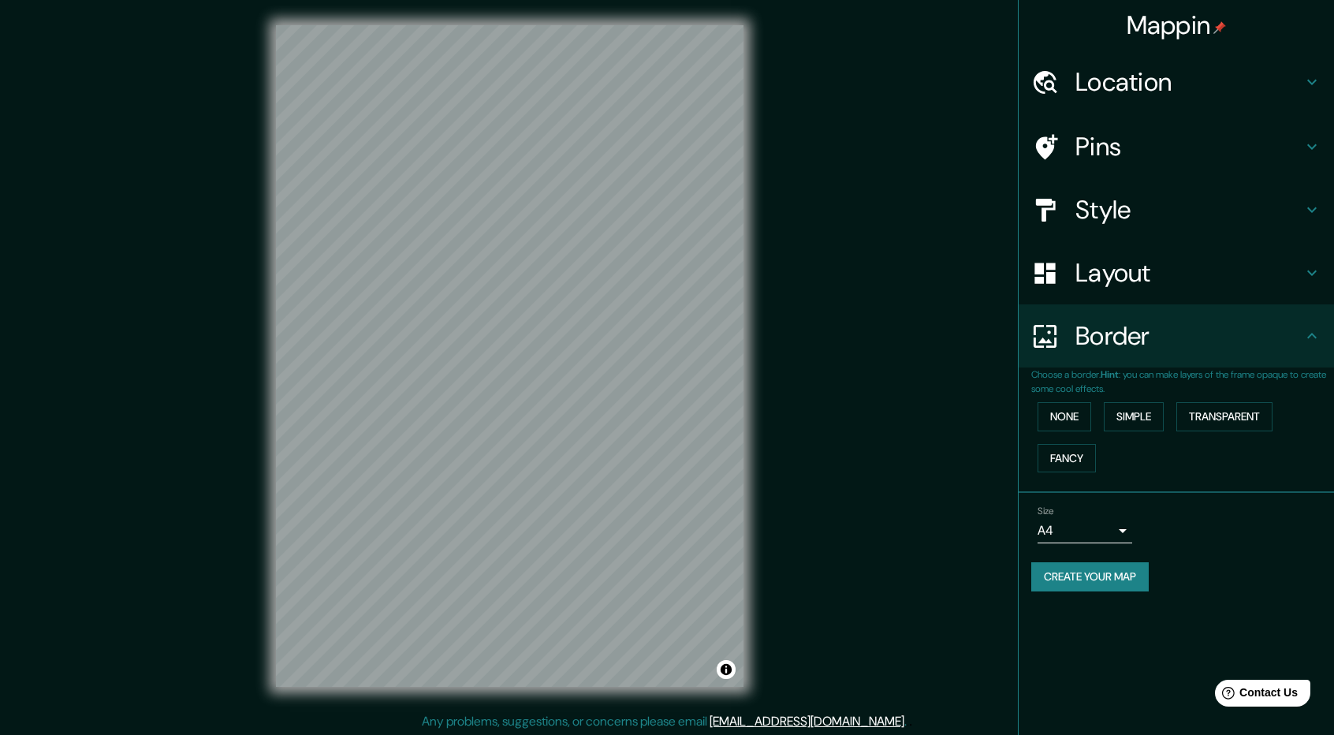
click at [1146, 342] on h4 "Border" at bounding box center [1189, 336] width 227 height 32
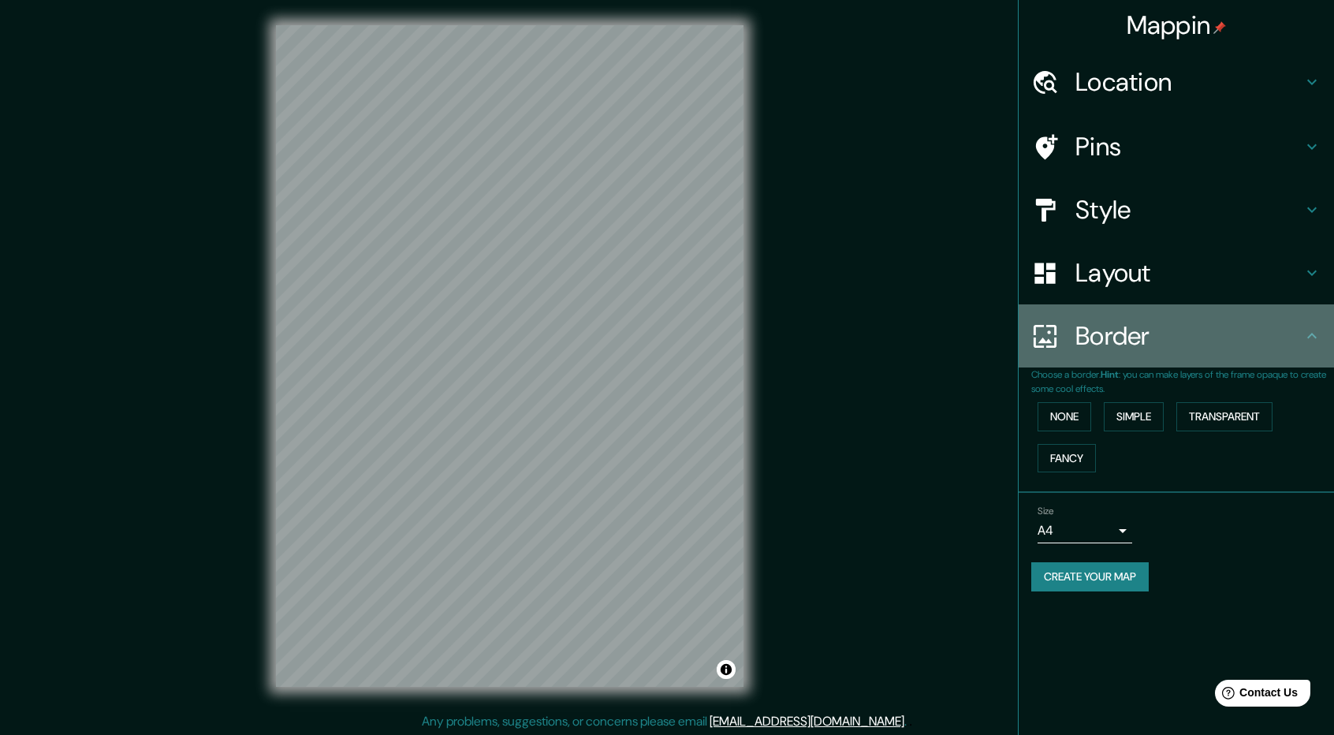
click at [1311, 336] on icon at bounding box center [1312, 335] width 19 height 19
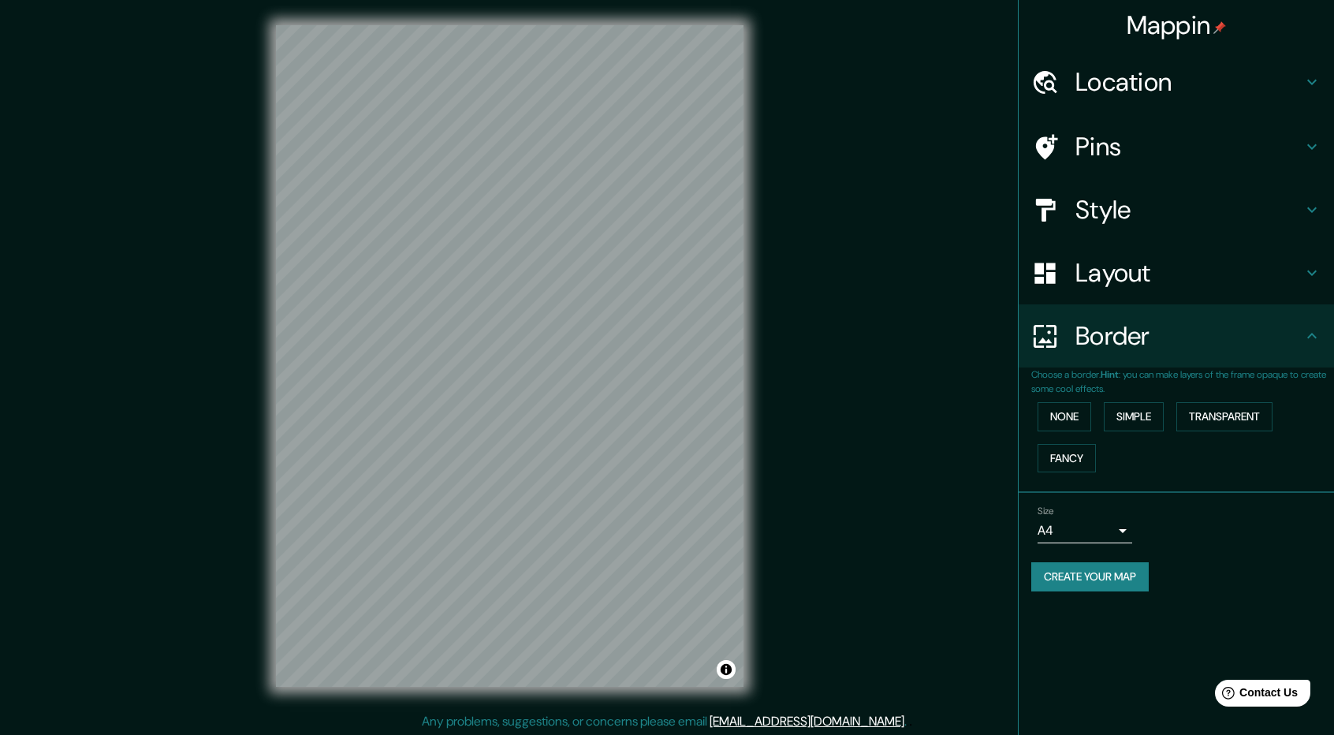
click at [1114, 523] on body "Mappin Location [GEOGRAPHIC_DATA], [GEOGRAPHIC_DATA], [GEOGRAPHIC_DATA] Pins St…" at bounding box center [667, 367] width 1334 height 735
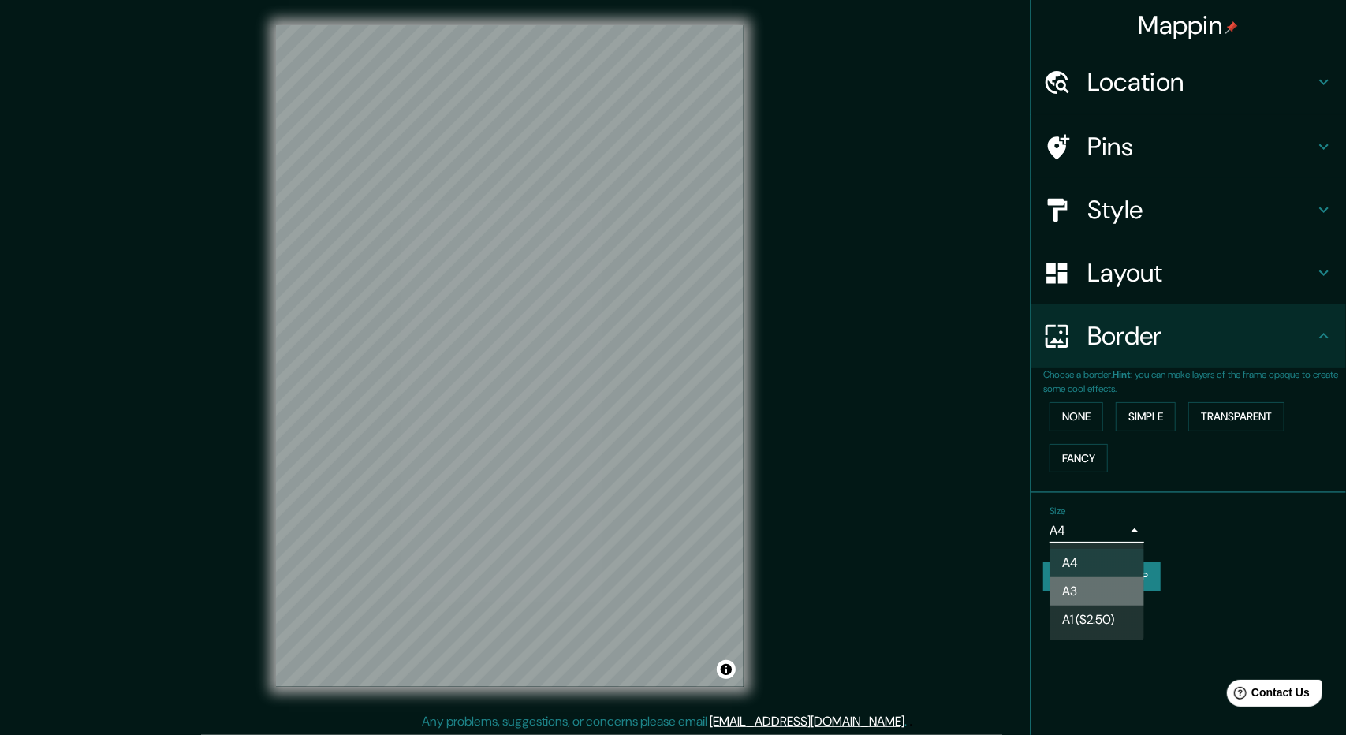
click at [1117, 579] on li "A3" at bounding box center [1097, 591] width 95 height 28
type input "a4"
click at [1120, 535] on body "Mappin Location [GEOGRAPHIC_DATA], [GEOGRAPHIC_DATA], [GEOGRAPHIC_DATA] Pins St…" at bounding box center [673, 367] width 1346 height 735
click at [1209, 523] on div at bounding box center [673, 367] width 1346 height 735
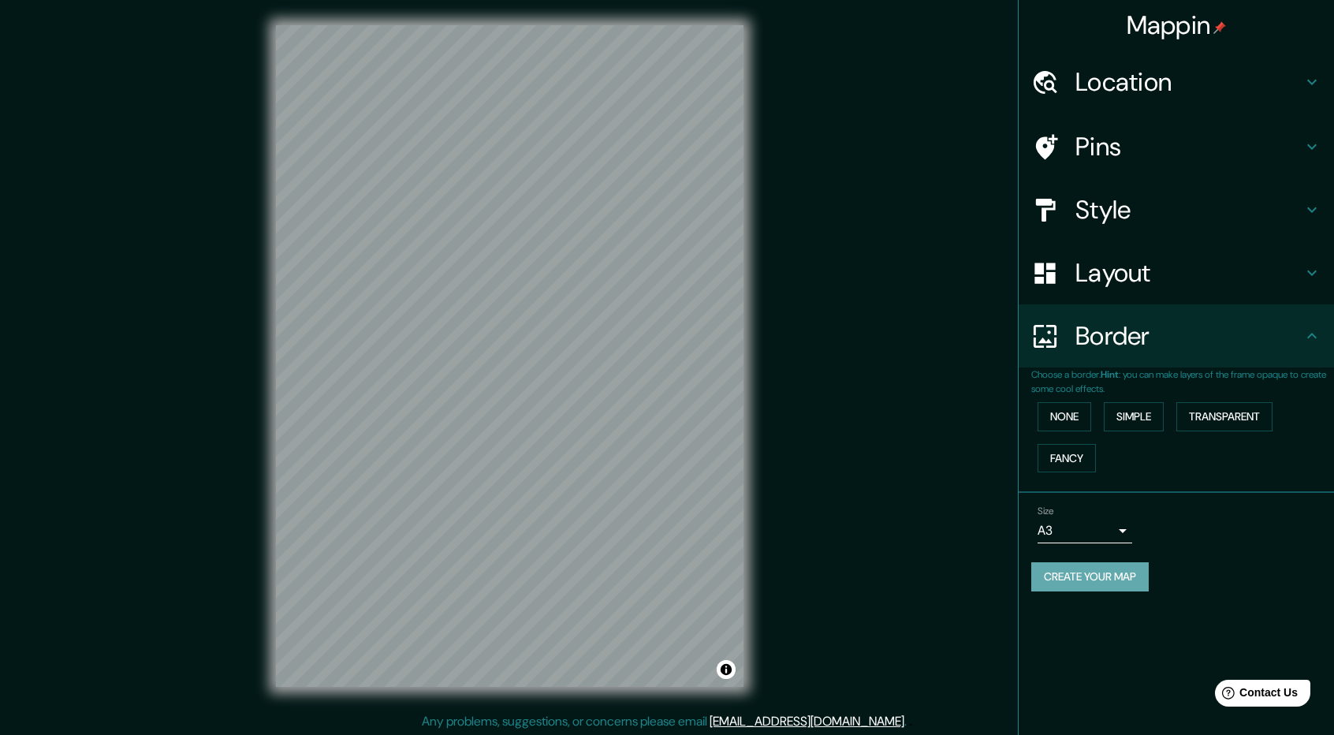
click at [1125, 581] on button "Create your map" at bounding box center [1089, 576] width 117 height 29
click at [1112, 571] on div "Create your map" at bounding box center [1176, 576] width 290 height 29
click at [1101, 580] on button "Create your map" at bounding box center [1089, 576] width 117 height 29
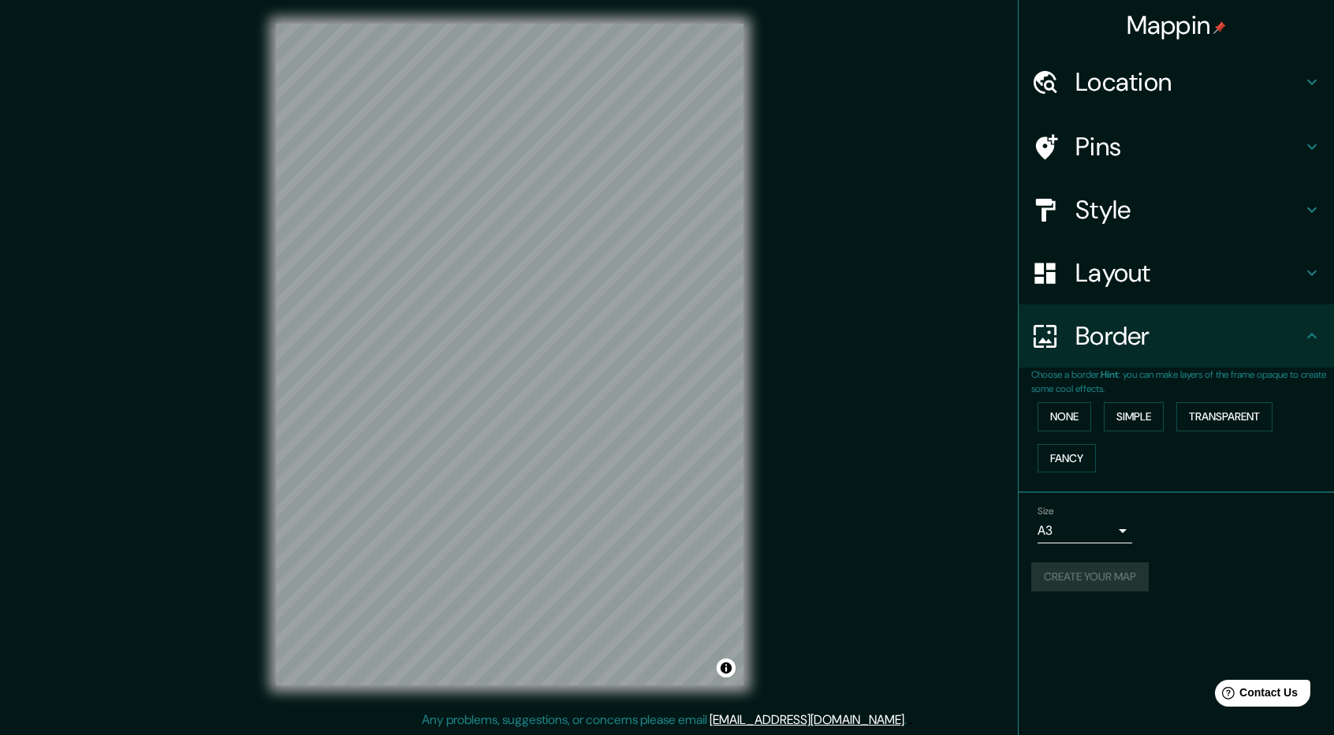
click at [1123, 572] on div "Create your map" at bounding box center [1176, 576] width 290 height 29
click at [1085, 567] on button "Create your map" at bounding box center [1089, 576] width 117 height 29
click at [1082, 576] on div "Create your map" at bounding box center [1176, 576] width 290 height 29
click at [725, 670] on button "Toggle attribution" at bounding box center [726, 667] width 19 height 19
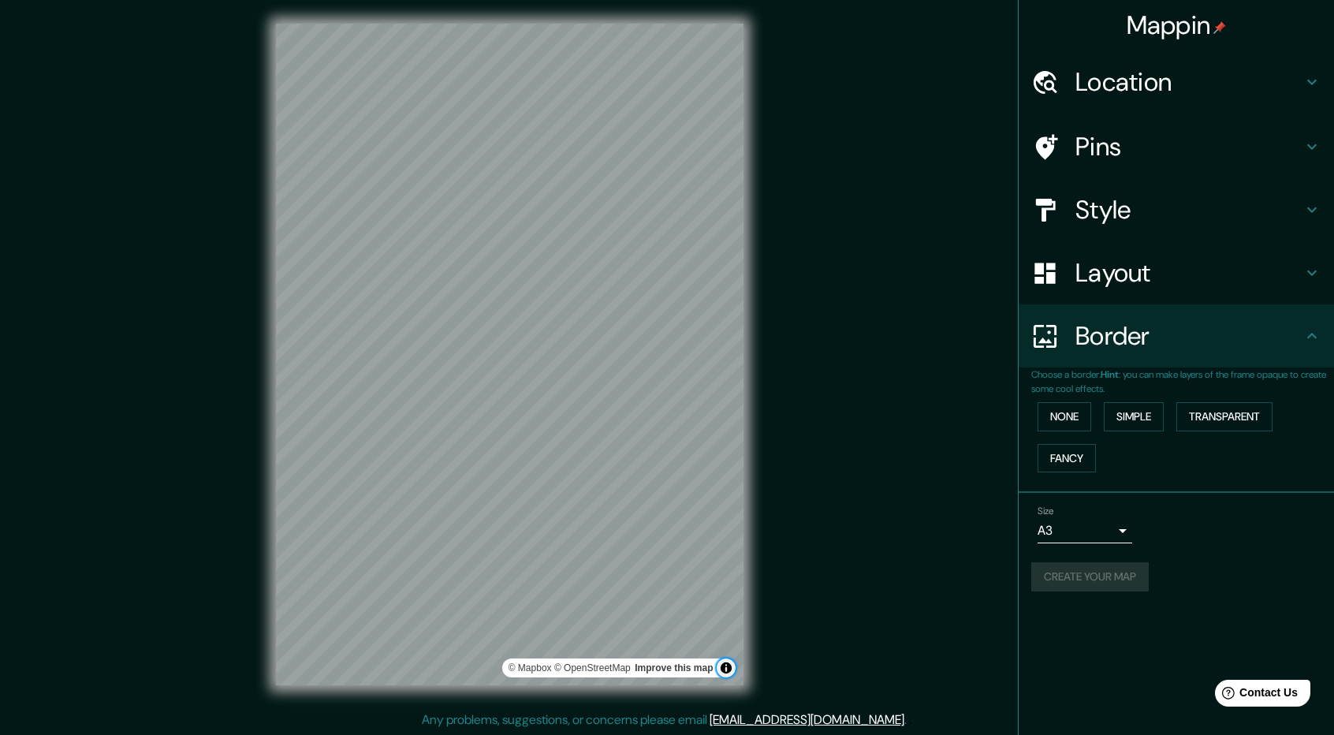
click at [725, 669] on button "Toggle attribution" at bounding box center [726, 667] width 19 height 19
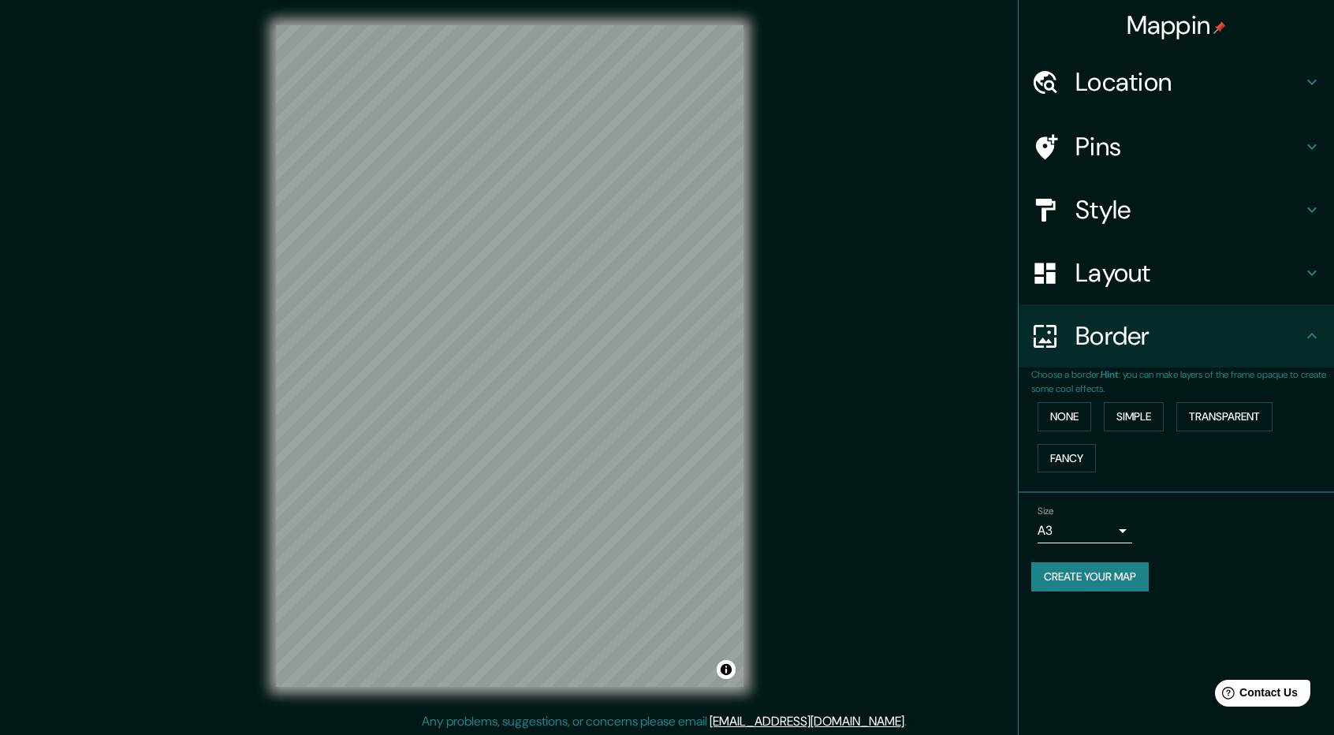
click at [1129, 267] on h4 "Layout" at bounding box center [1189, 273] width 227 height 32
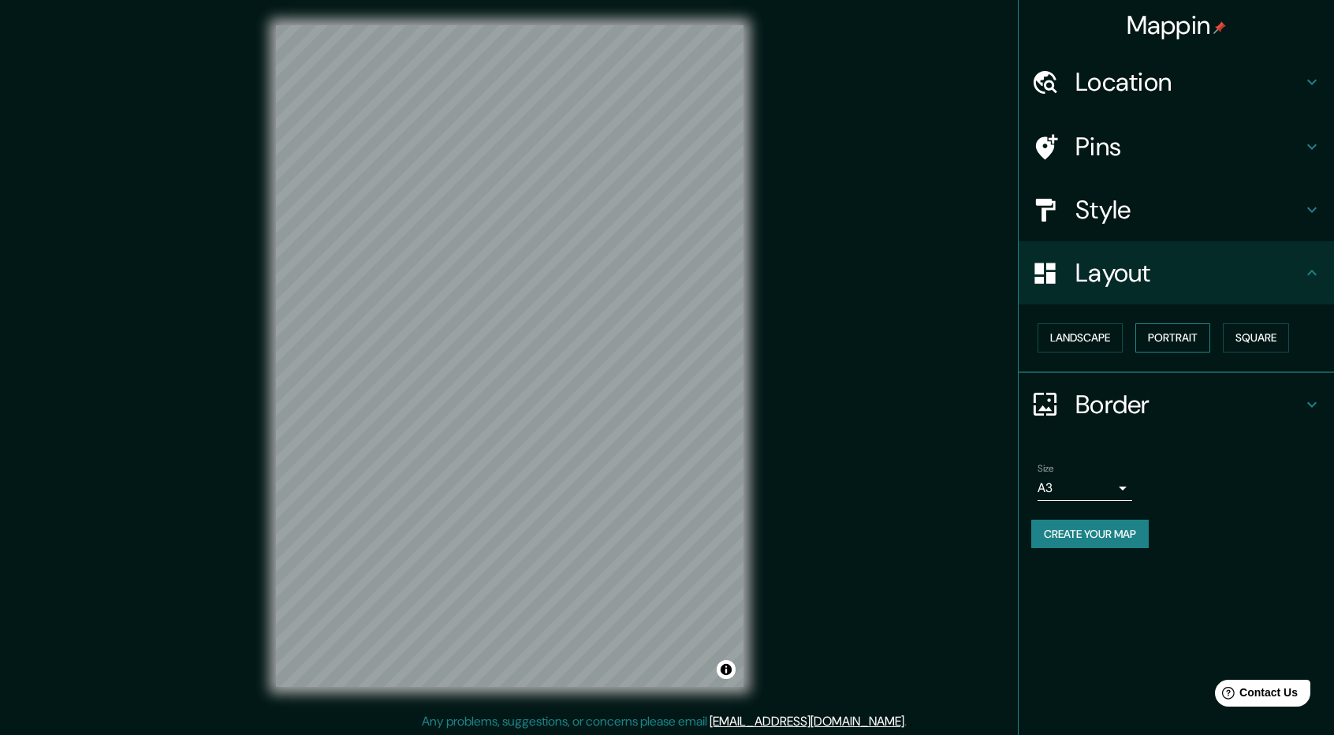
click at [1166, 347] on button "Portrait" at bounding box center [1173, 337] width 75 height 29
click at [1096, 334] on button "Landscape" at bounding box center [1080, 337] width 85 height 29
